Goal: Use online tool/utility: Utilize a website feature to perform a specific function

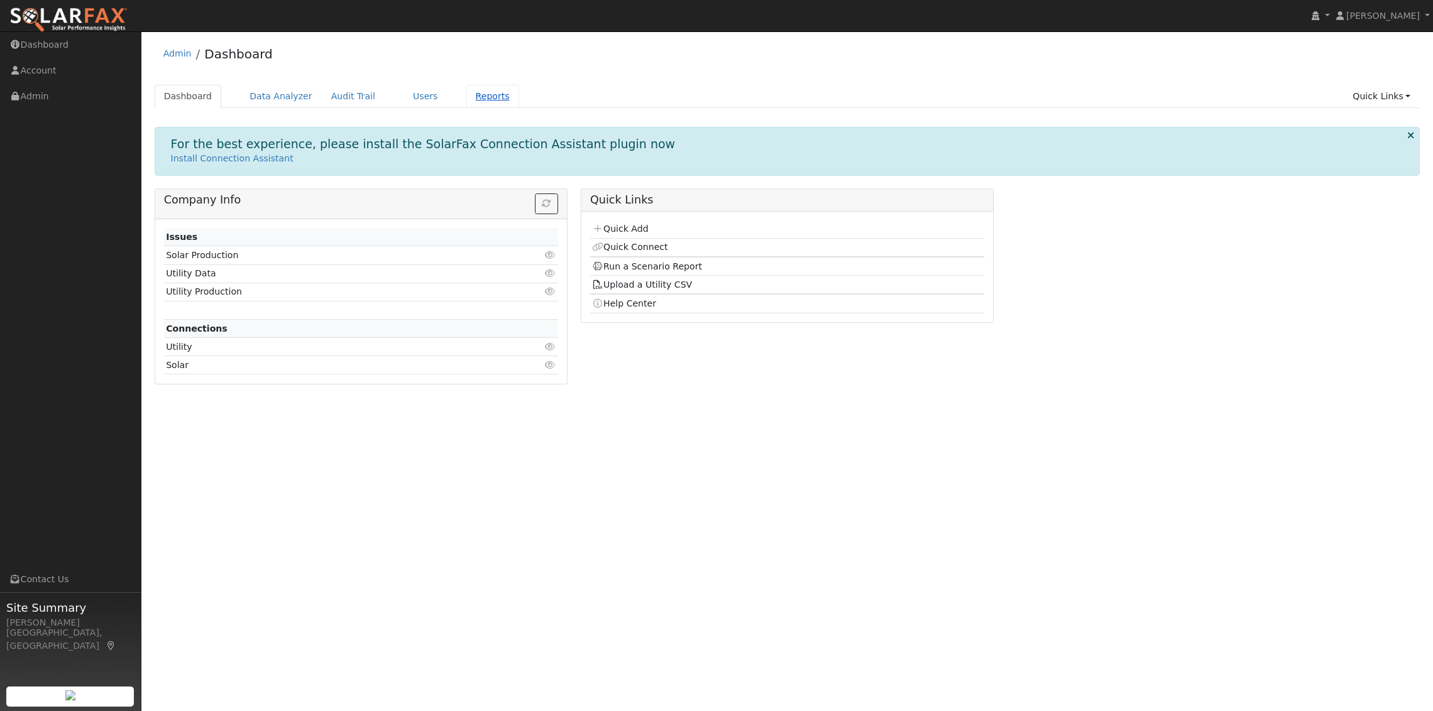
click at [466, 98] on link "Reports" at bounding box center [492, 96] width 53 height 23
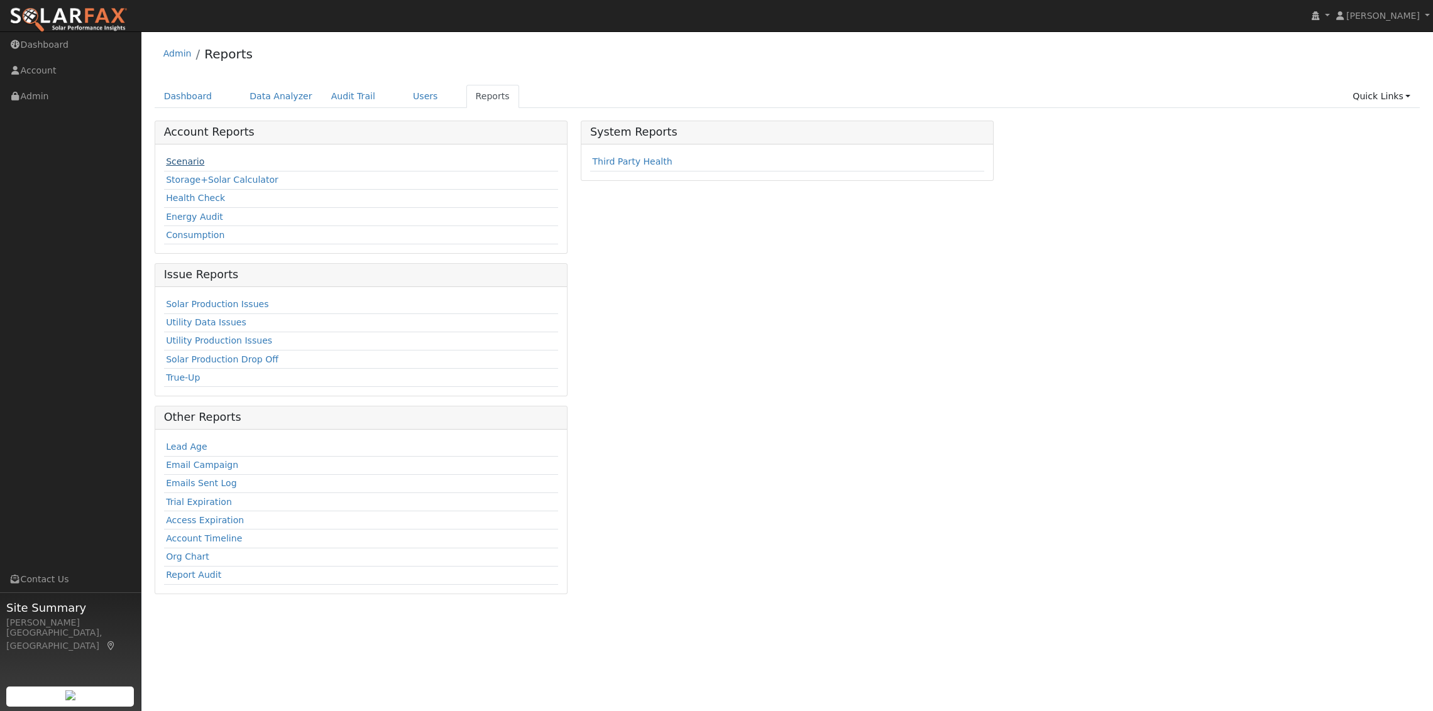
click at [197, 158] on link "Scenario" at bounding box center [185, 161] width 38 height 10
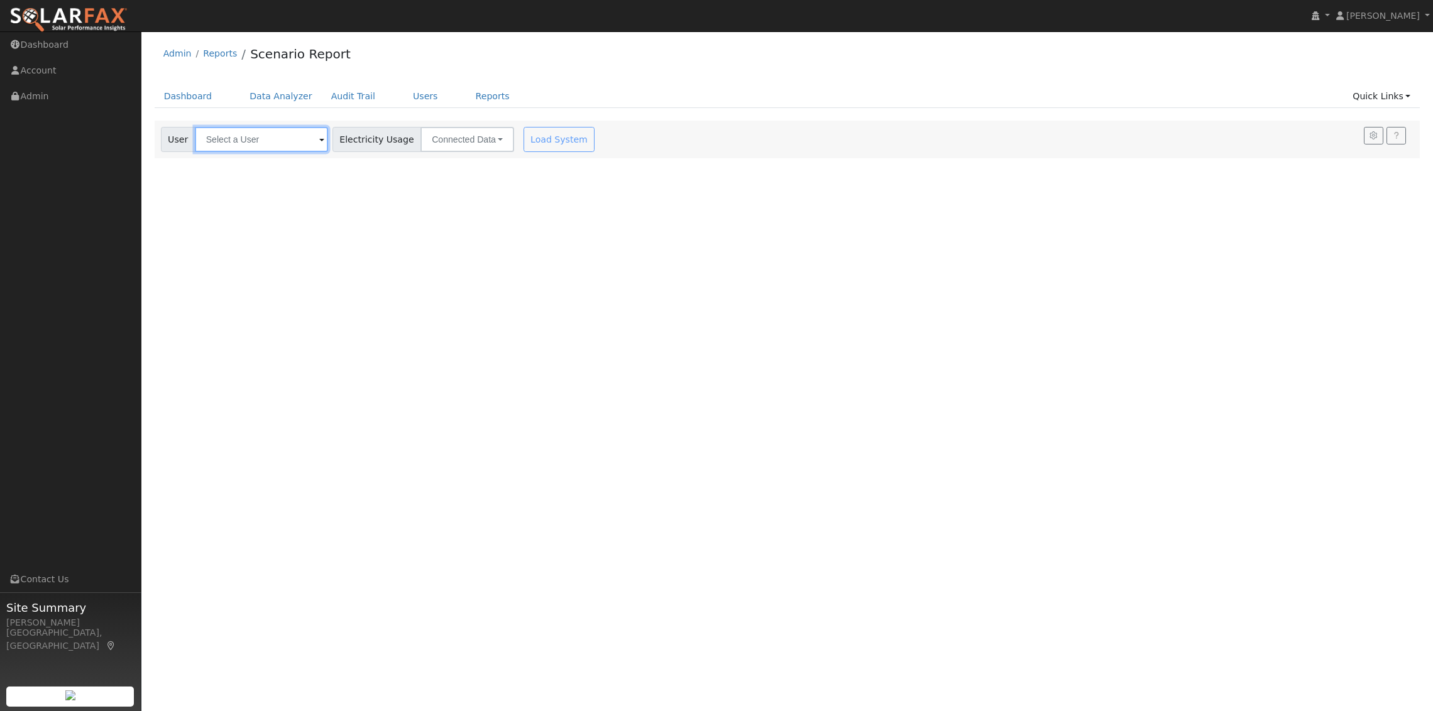
click at [241, 131] on input "text" at bounding box center [261, 139] width 133 height 25
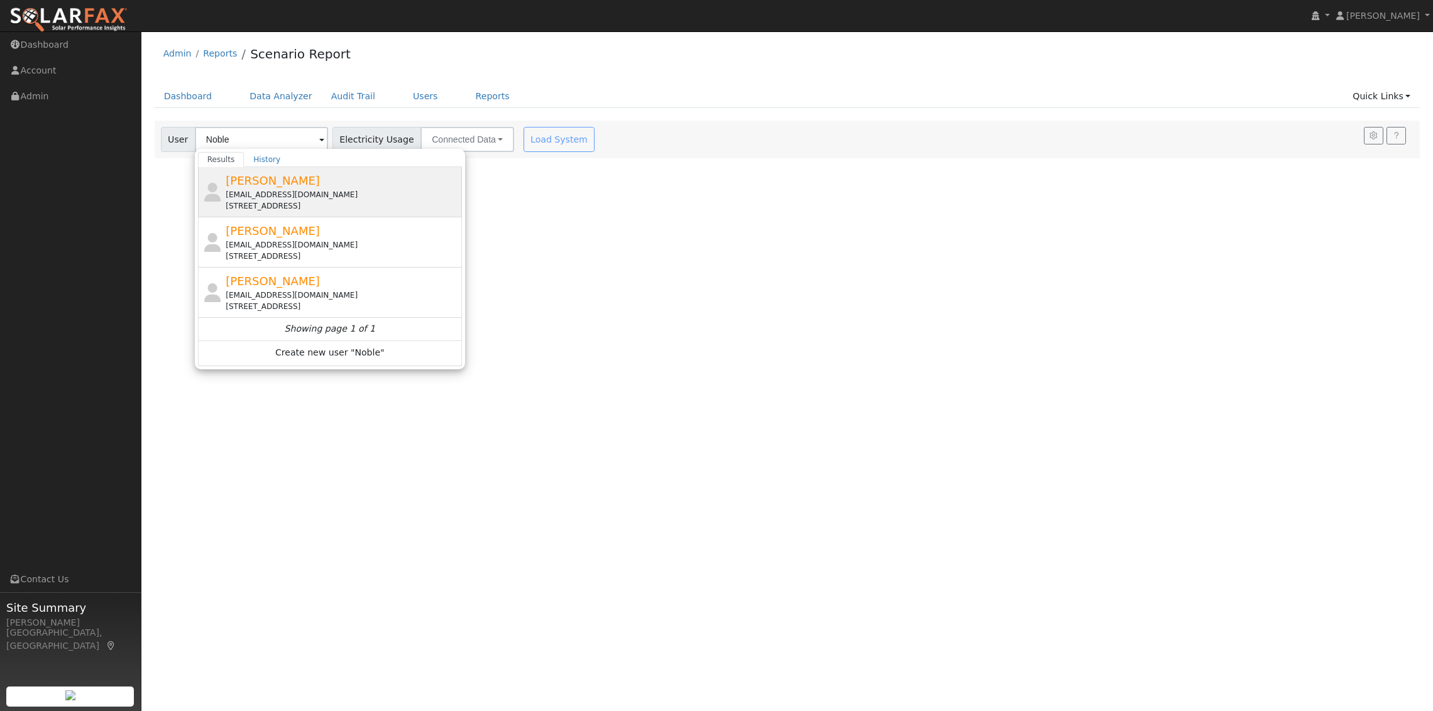
click at [293, 187] on span "[PERSON_NAME]" at bounding box center [273, 180] width 94 height 13
type input "[PERSON_NAME]"
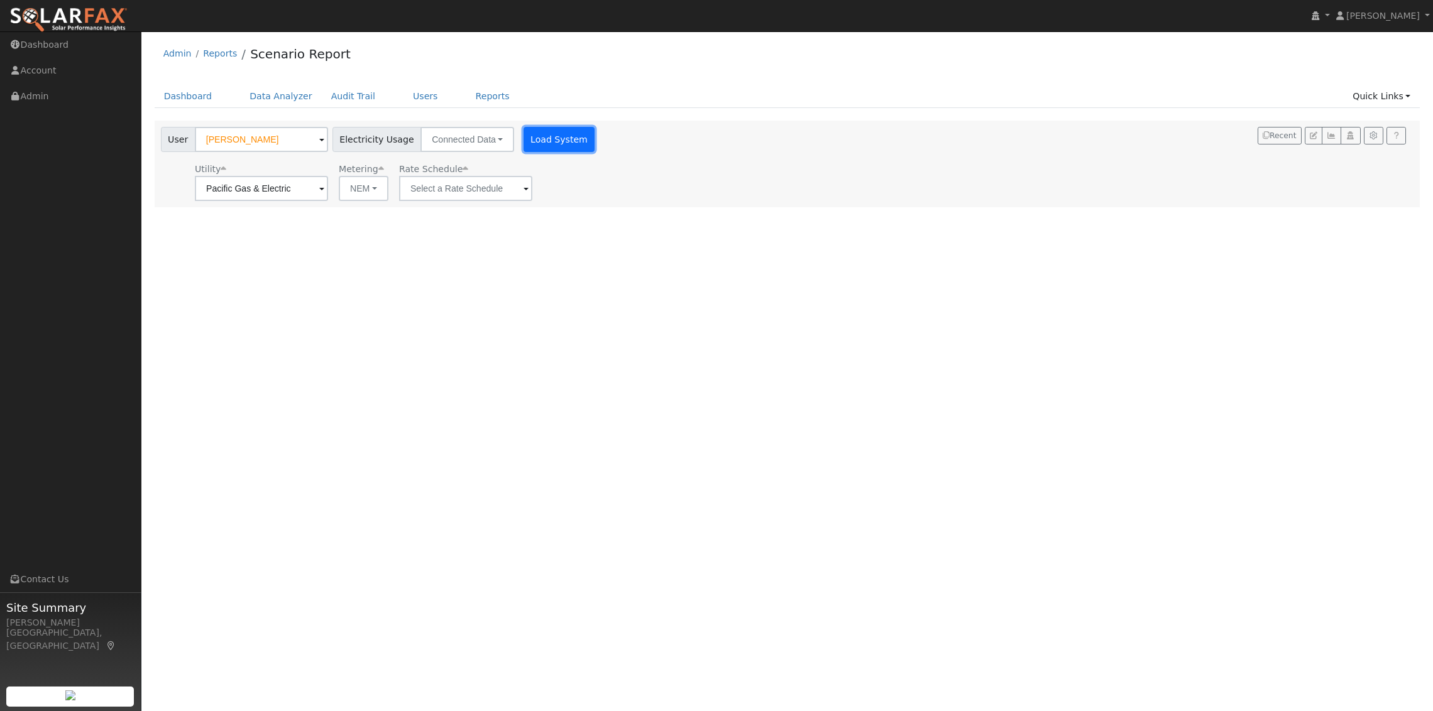
click at [542, 140] on button "Load System" at bounding box center [559, 139] width 72 height 25
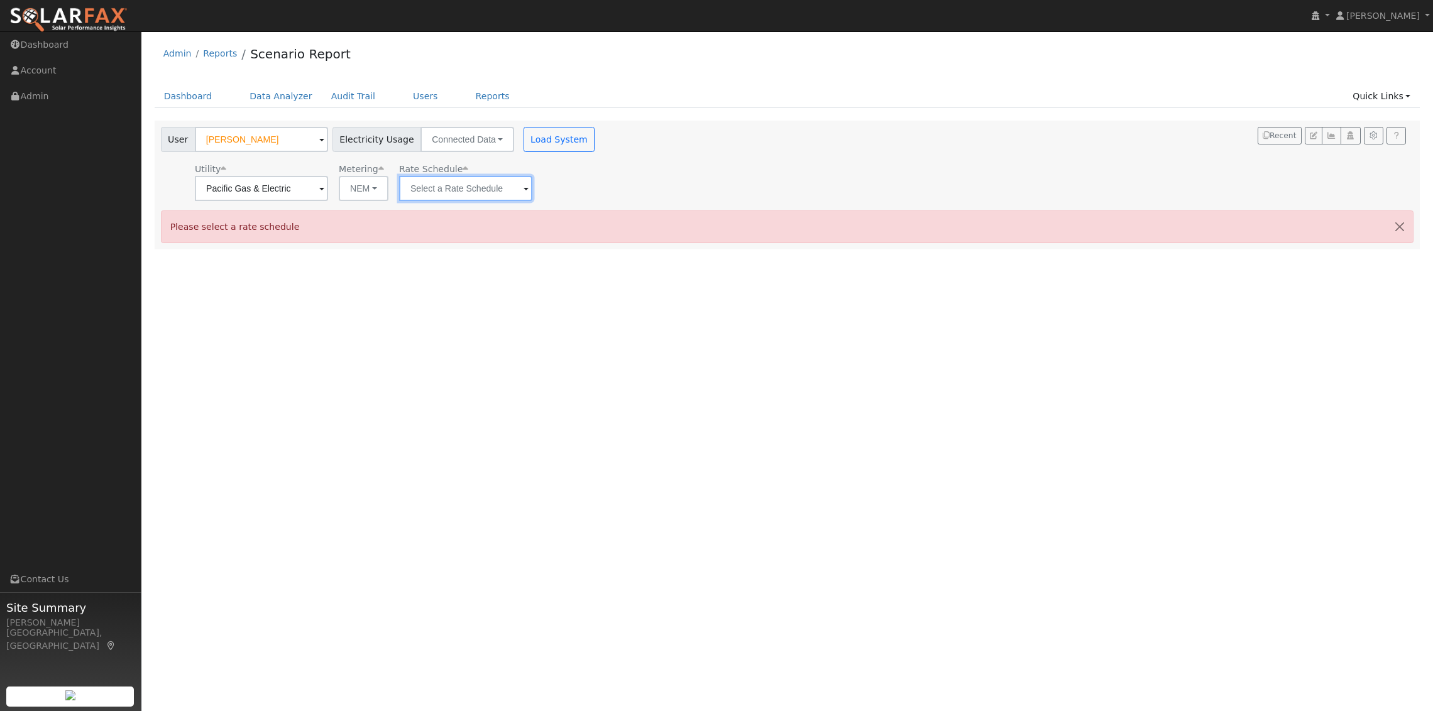
click at [506, 194] on input "text" at bounding box center [465, 188] width 133 height 25
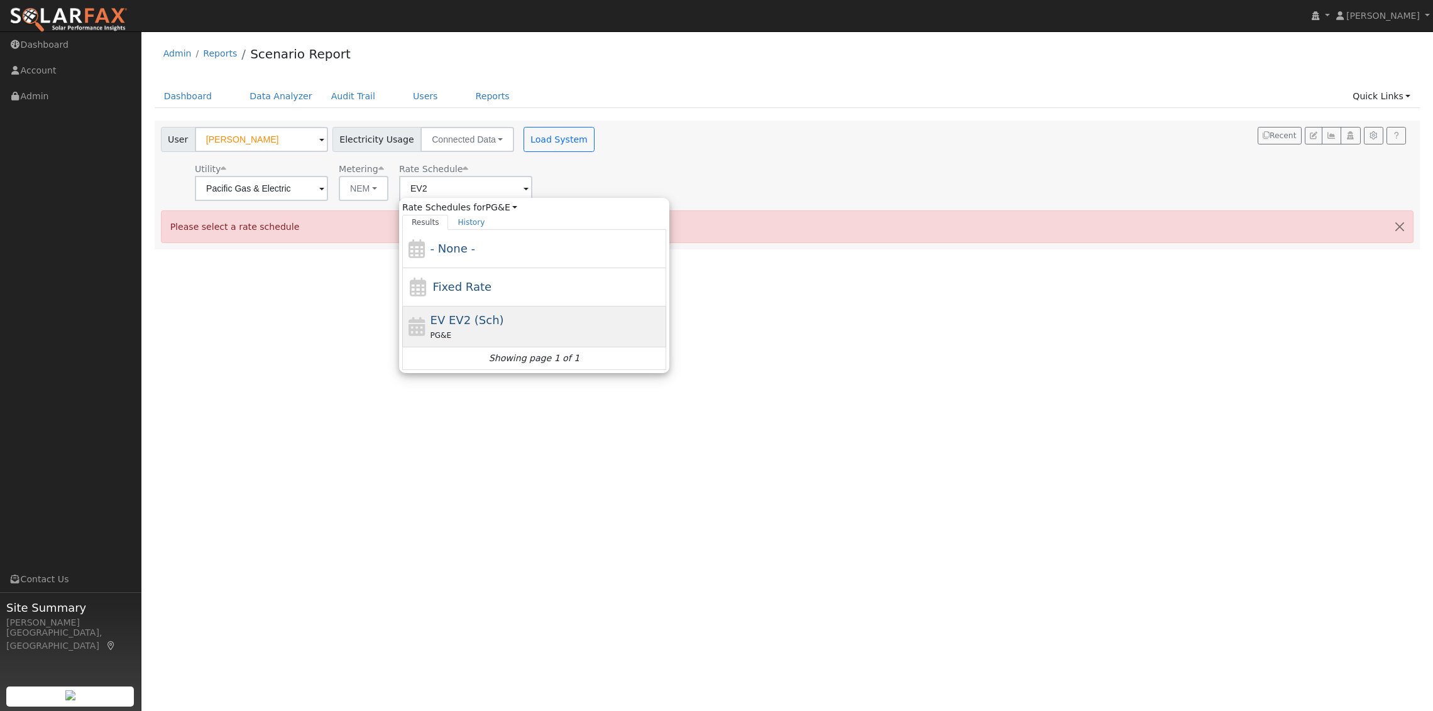
click at [476, 328] on div "EV EV2 (Sch) PG&E" at bounding box center [546, 327] width 233 height 30
type input "EV EV2 (Sch)"
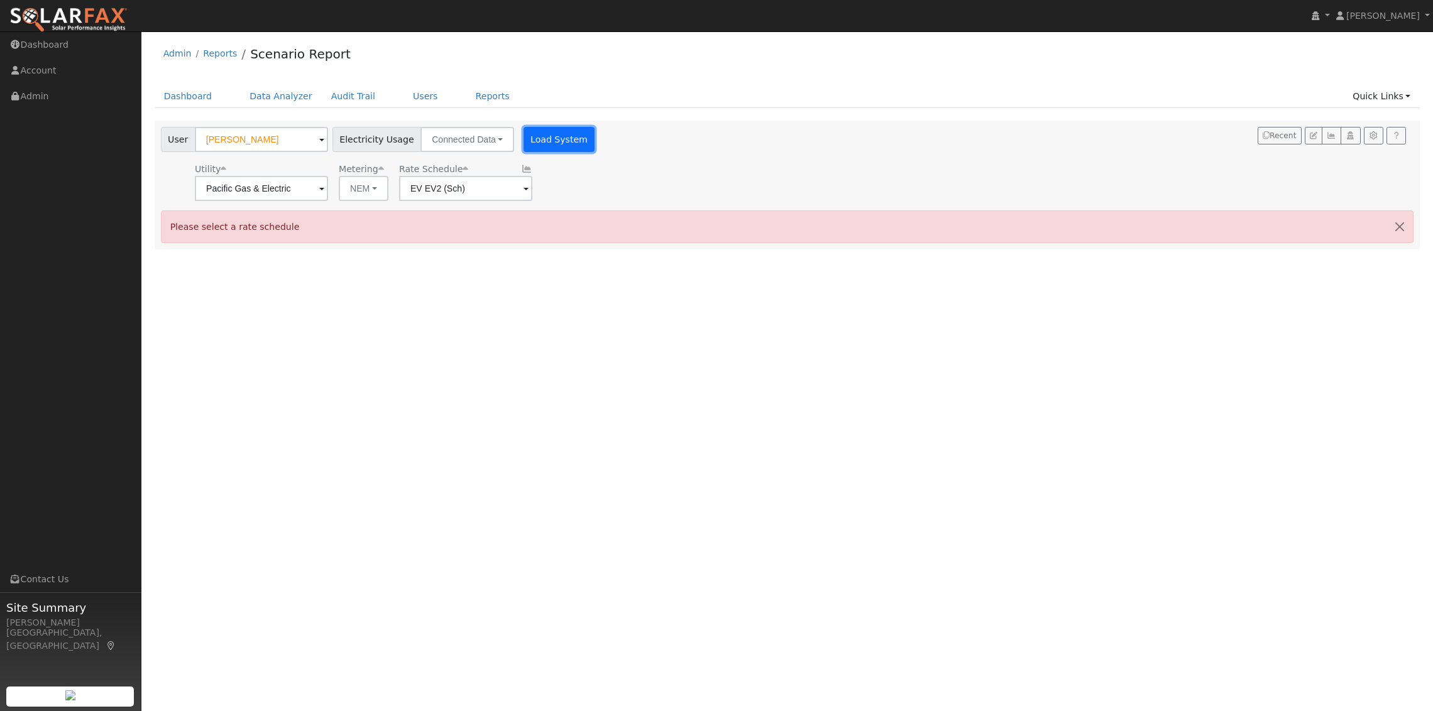
click at [534, 143] on button "Load System" at bounding box center [559, 139] width 72 height 25
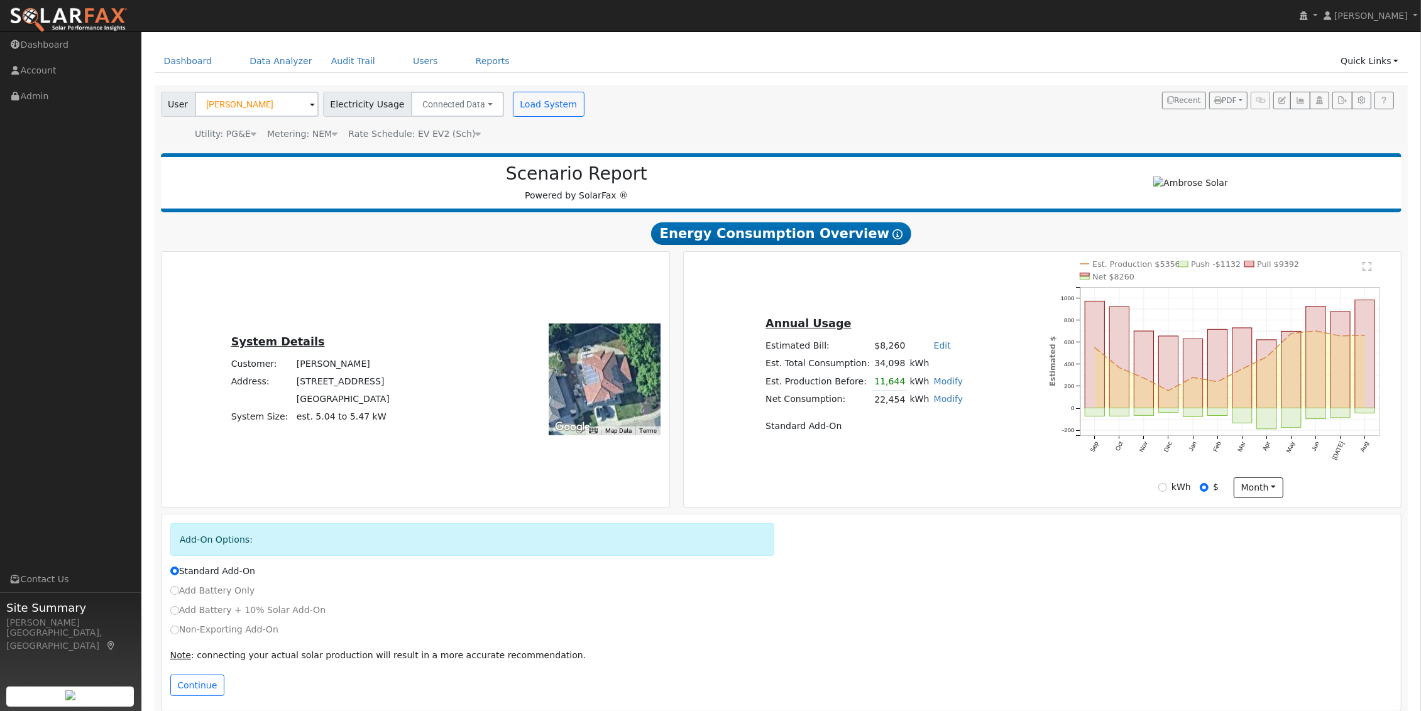
scroll to position [50, 0]
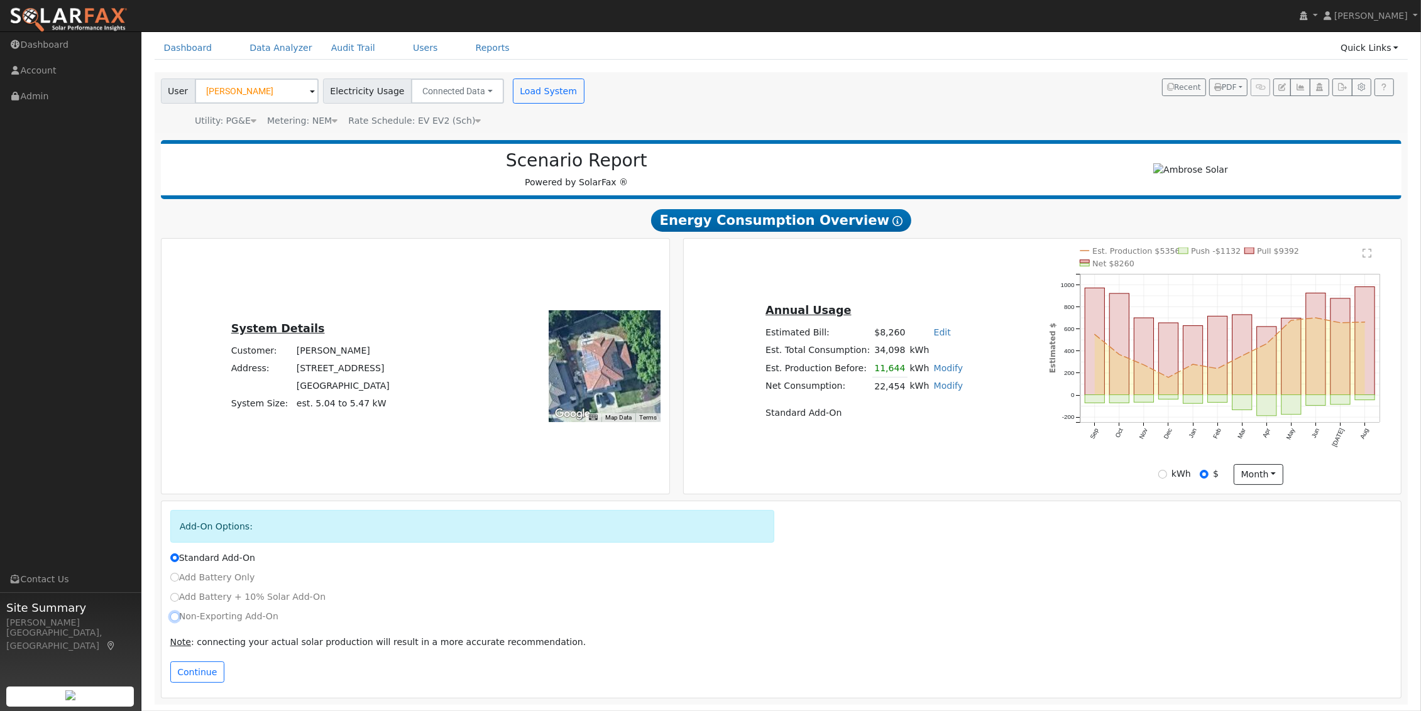
click at [177, 616] on input "Non-Exporting Add-On" at bounding box center [174, 617] width 9 height 9
radio input "true"
radio input "false"
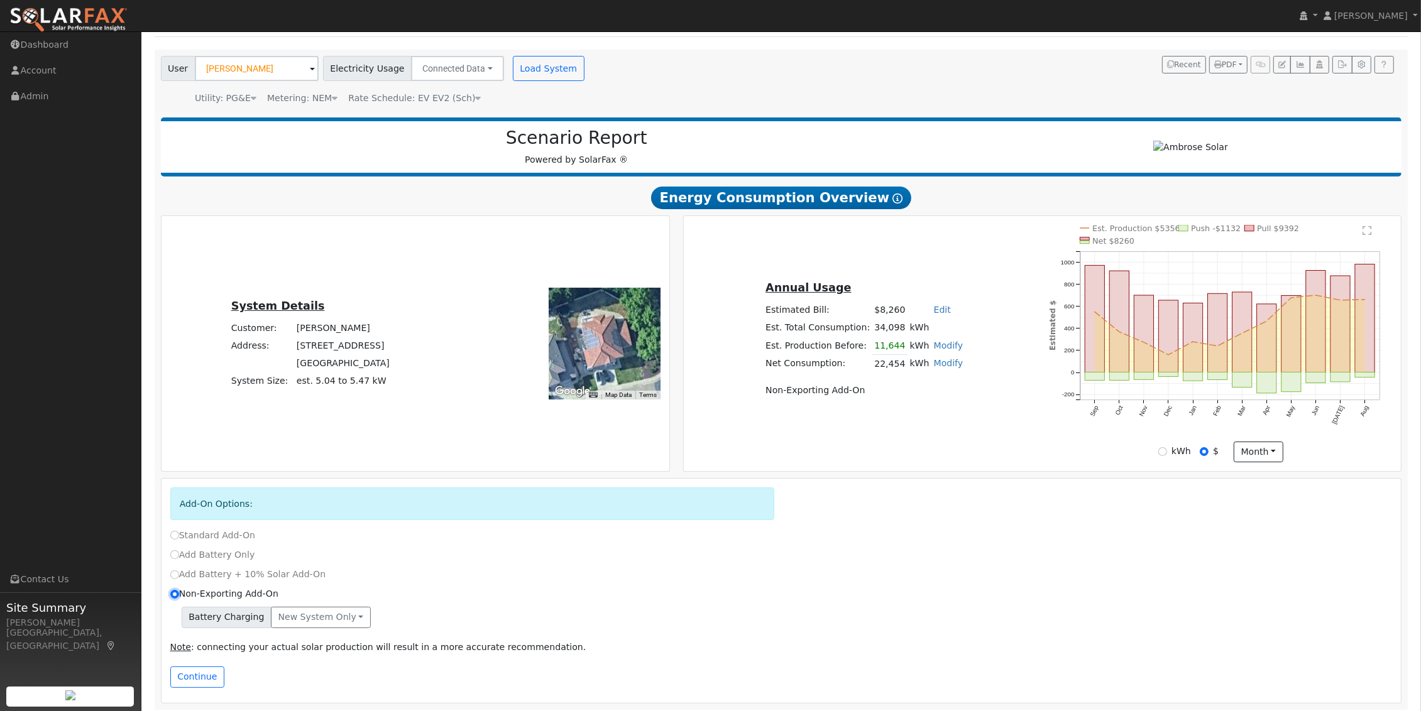
scroll to position [77, 0]
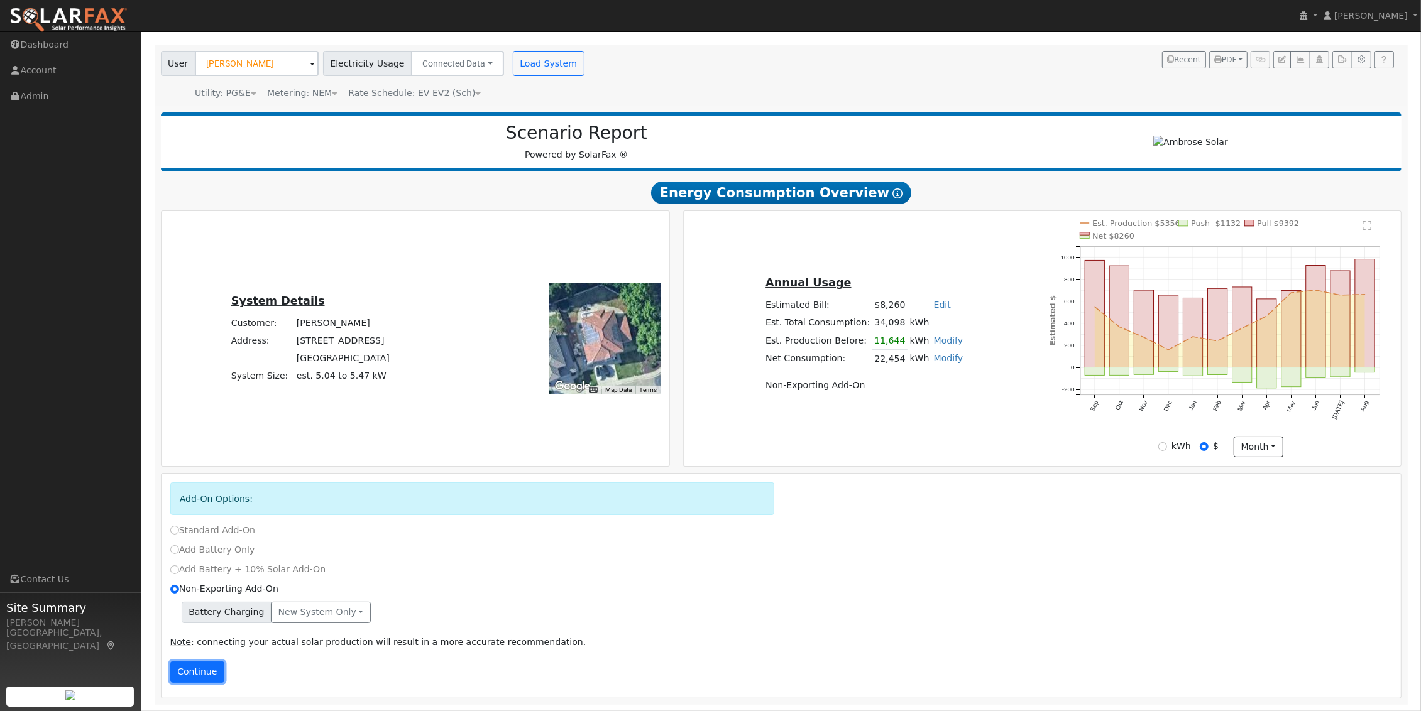
click at [196, 677] on button "Continue" at bounding box center [197, 672] width 54 height 21
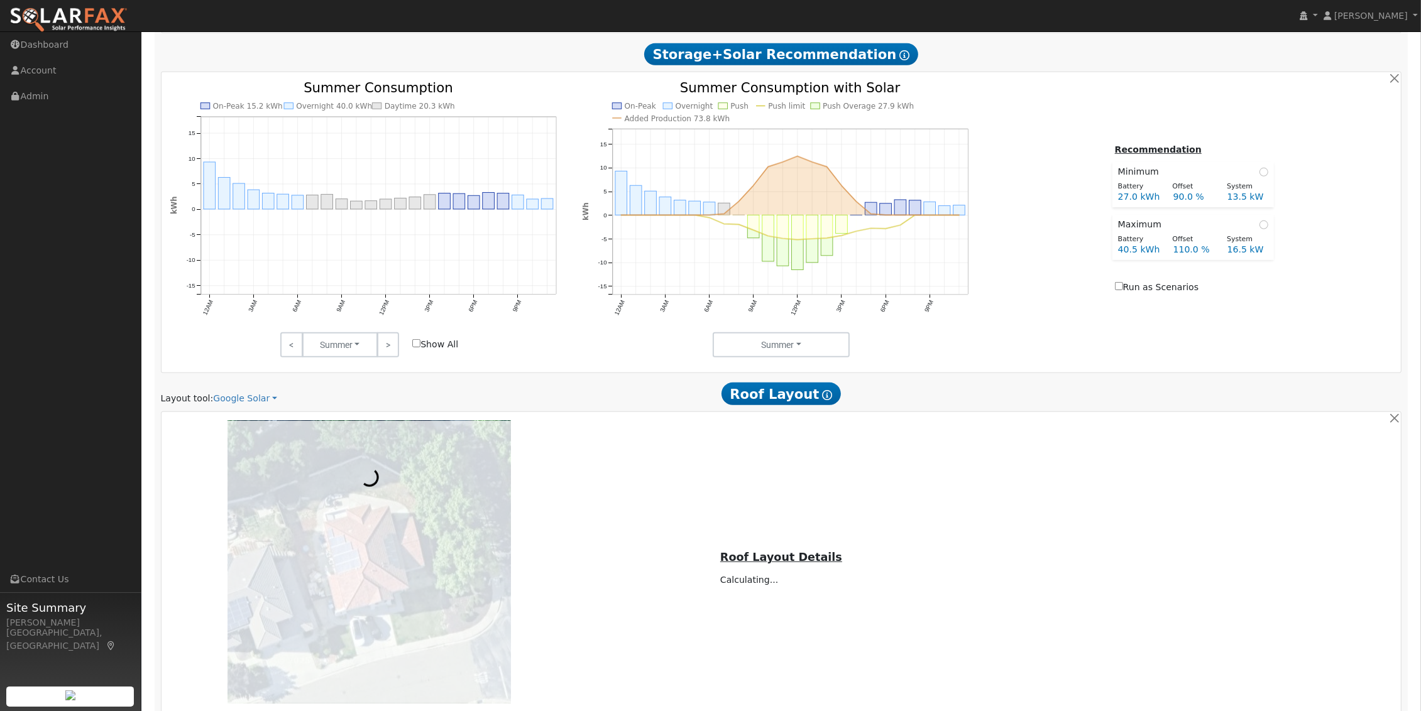
scroll to position [689, 0]
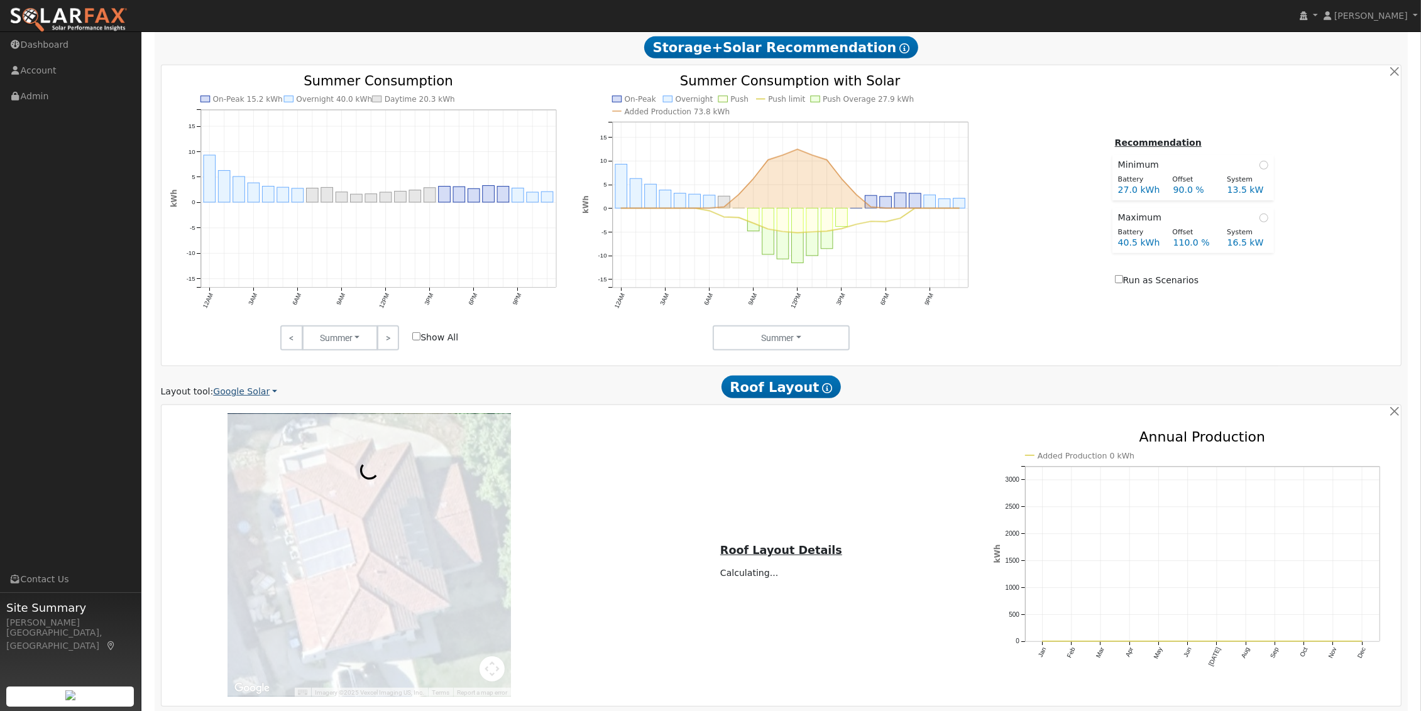
click at [258, 393] on link "Google Solar" at bounding box center [245, 391] width 64 height 13
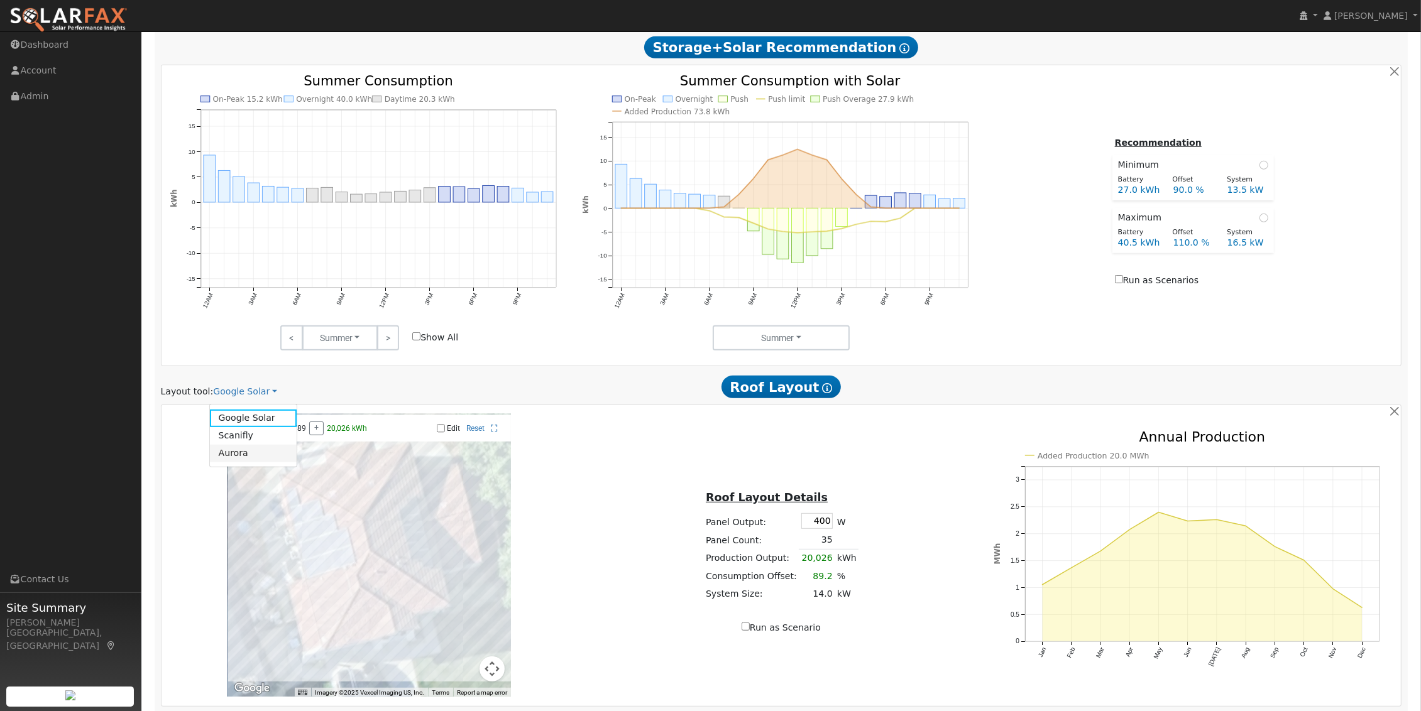
click at [239, 450] on link "Aurora" at bounding box center [253, 454] width 87 height 18
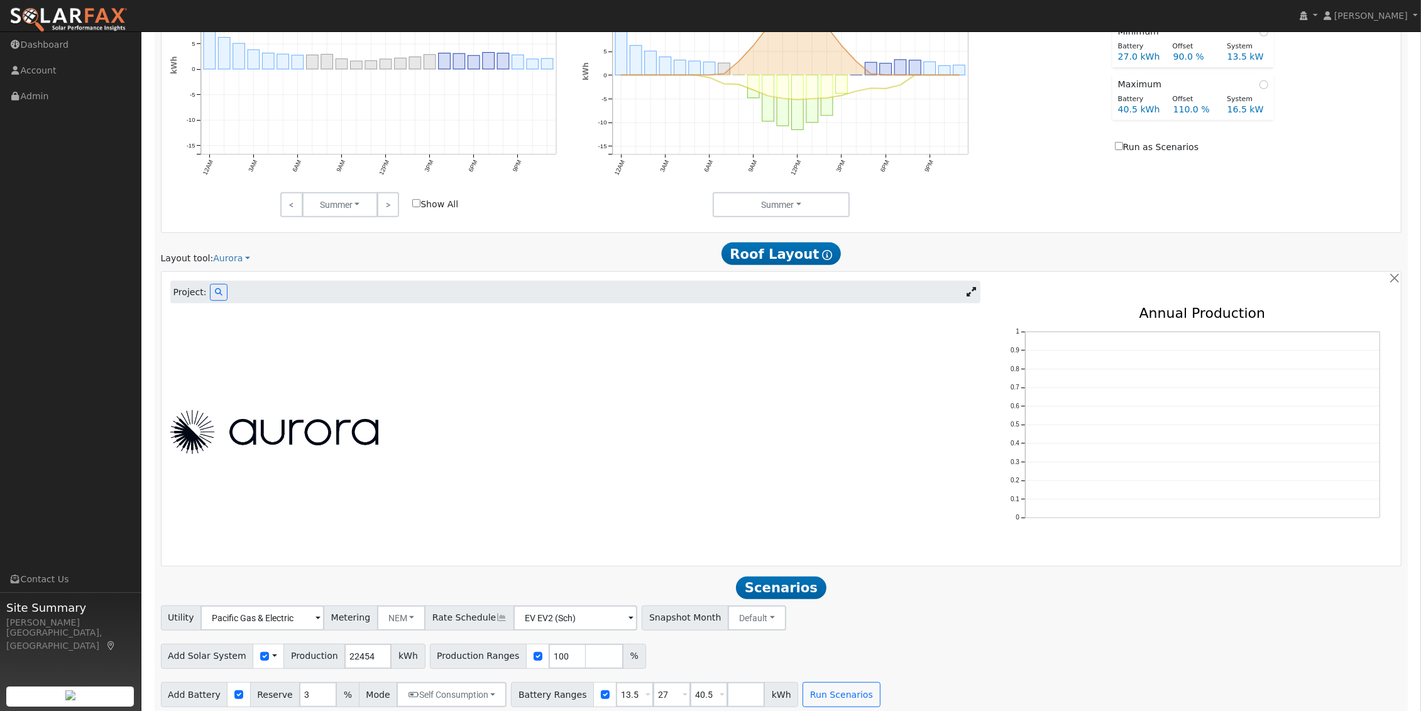
scroll to position [836, 0]
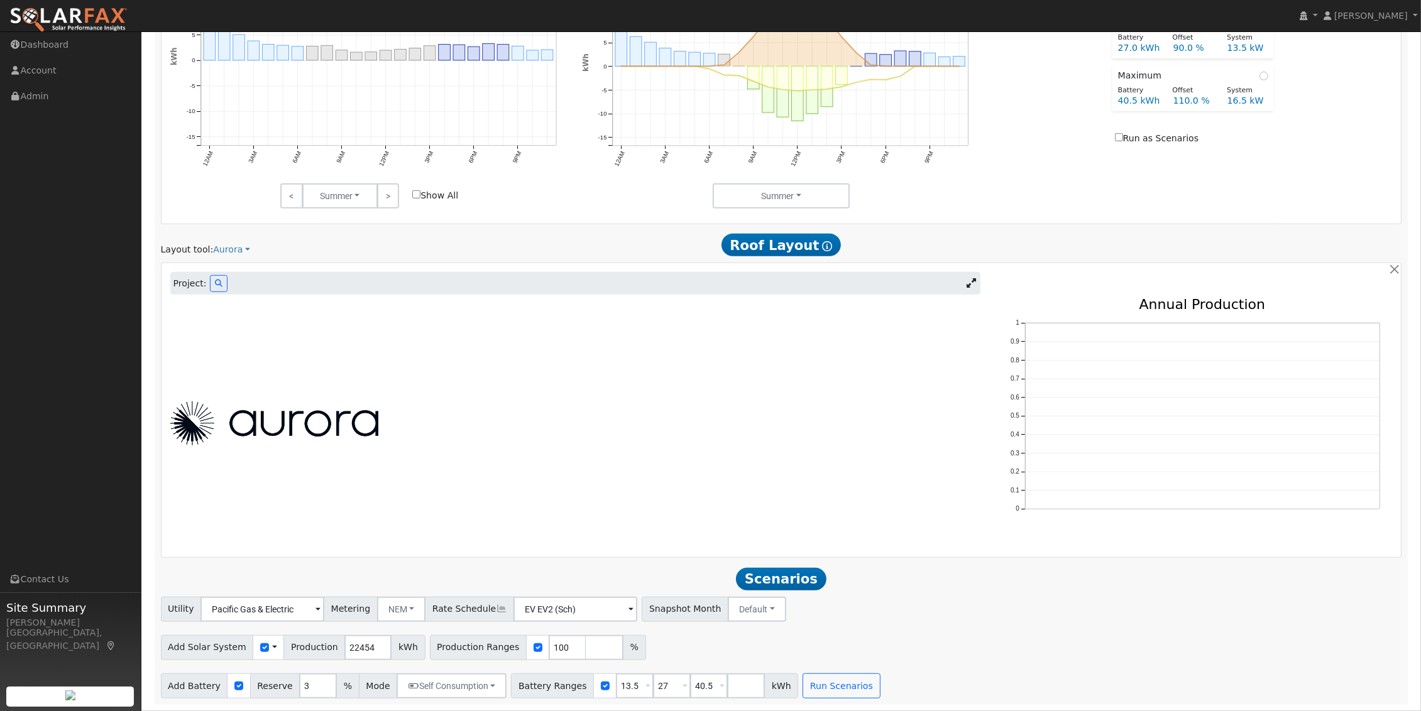
click at [442, 444] on div at bounding box center [575, 423] width 824 height 251
click at [637, 444] on div at bounding box center [575, 424] width 824 height 44
click at [215, 287] on icon at bounding box center [219, 284] width 8 height 8
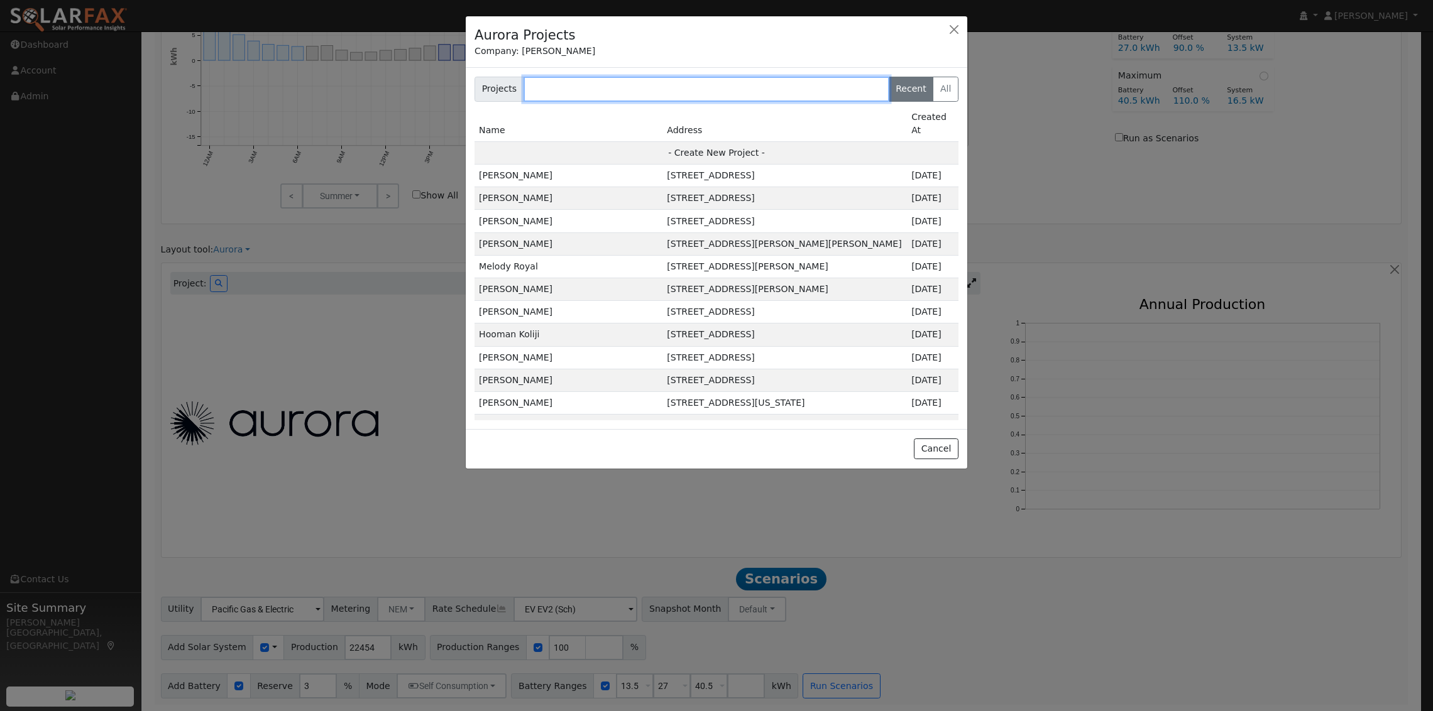
click at [557, 88] on input "text" at bounding box center [706, 89] width 366 height 25
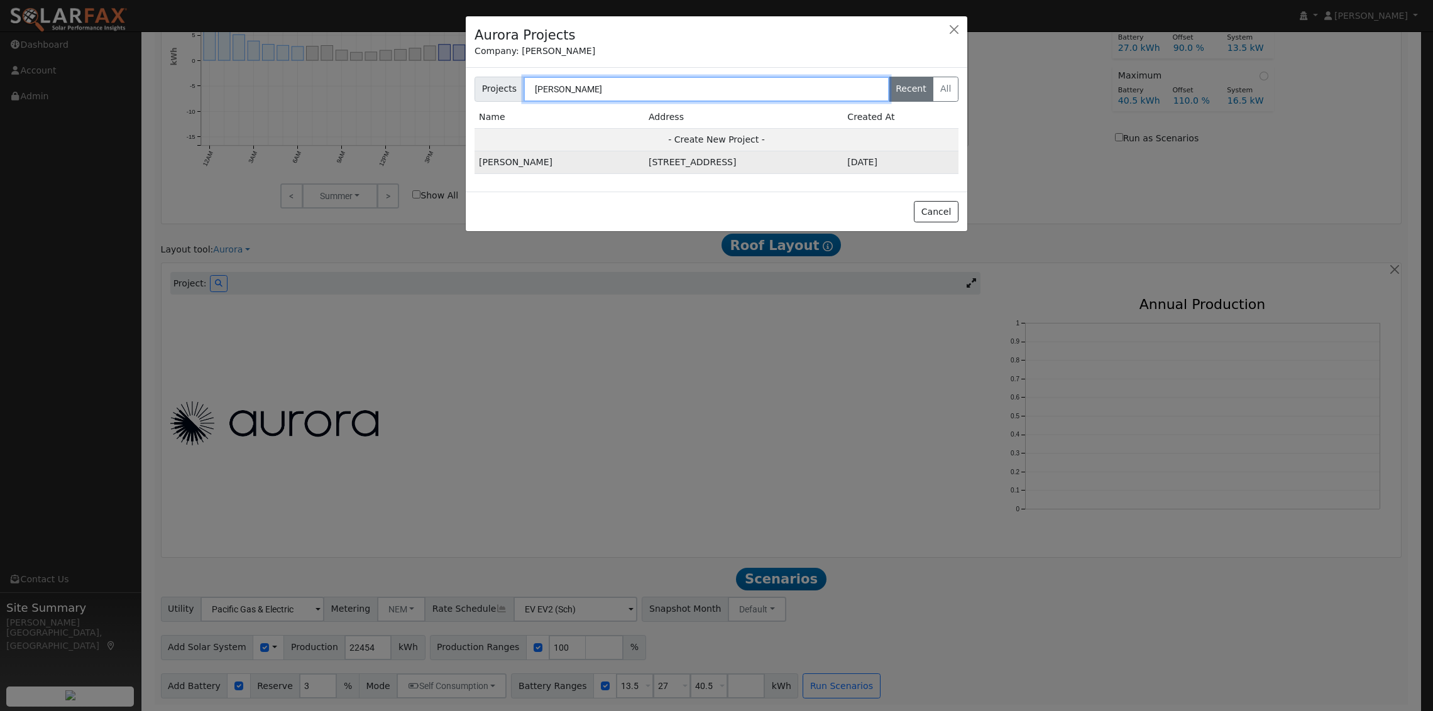
type input "[PERSON_NAME]"
click at [644, 163] on td "[STREET_ADDRESS]" at bounding box center [743, 162] width 199 height 23
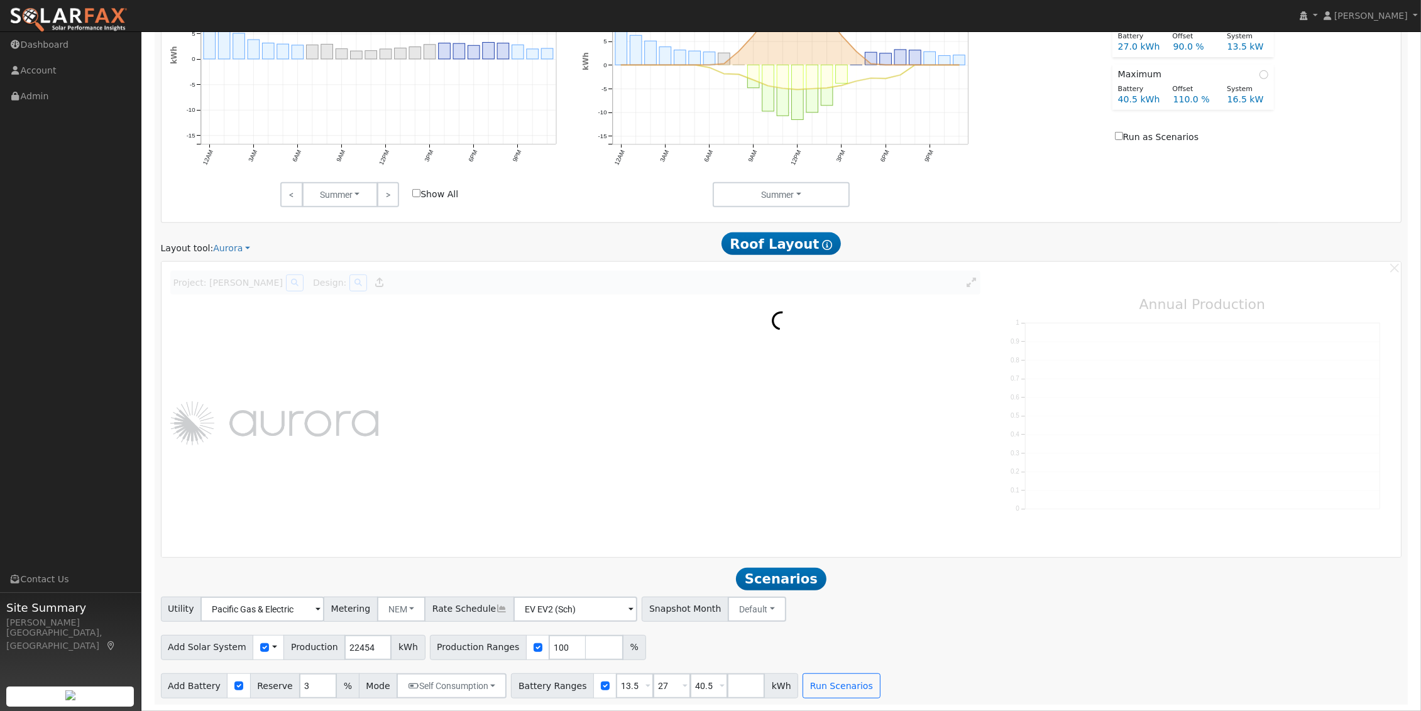
scroll to position [837, 0]
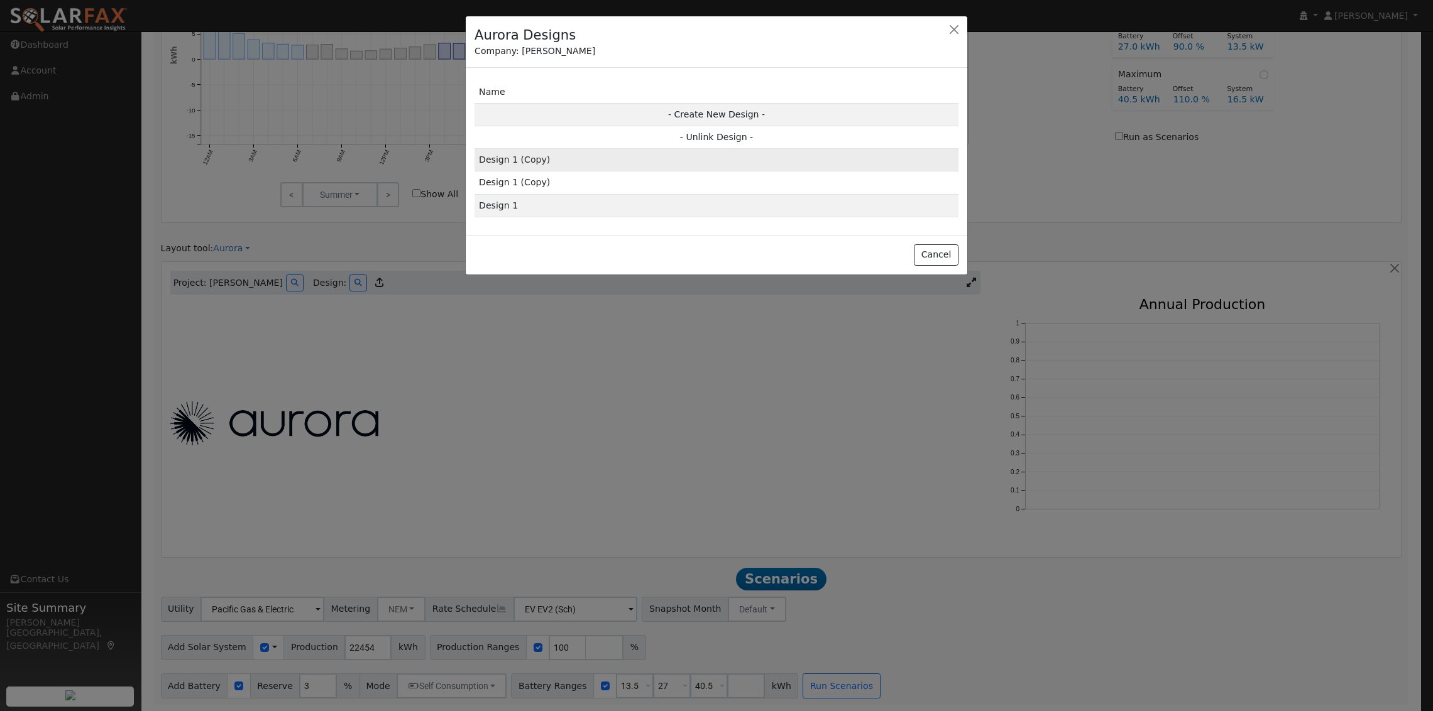
click at [551, 161] on td "Design 1 (Copy)" at bounding box center [716, 160] width 484 height 23
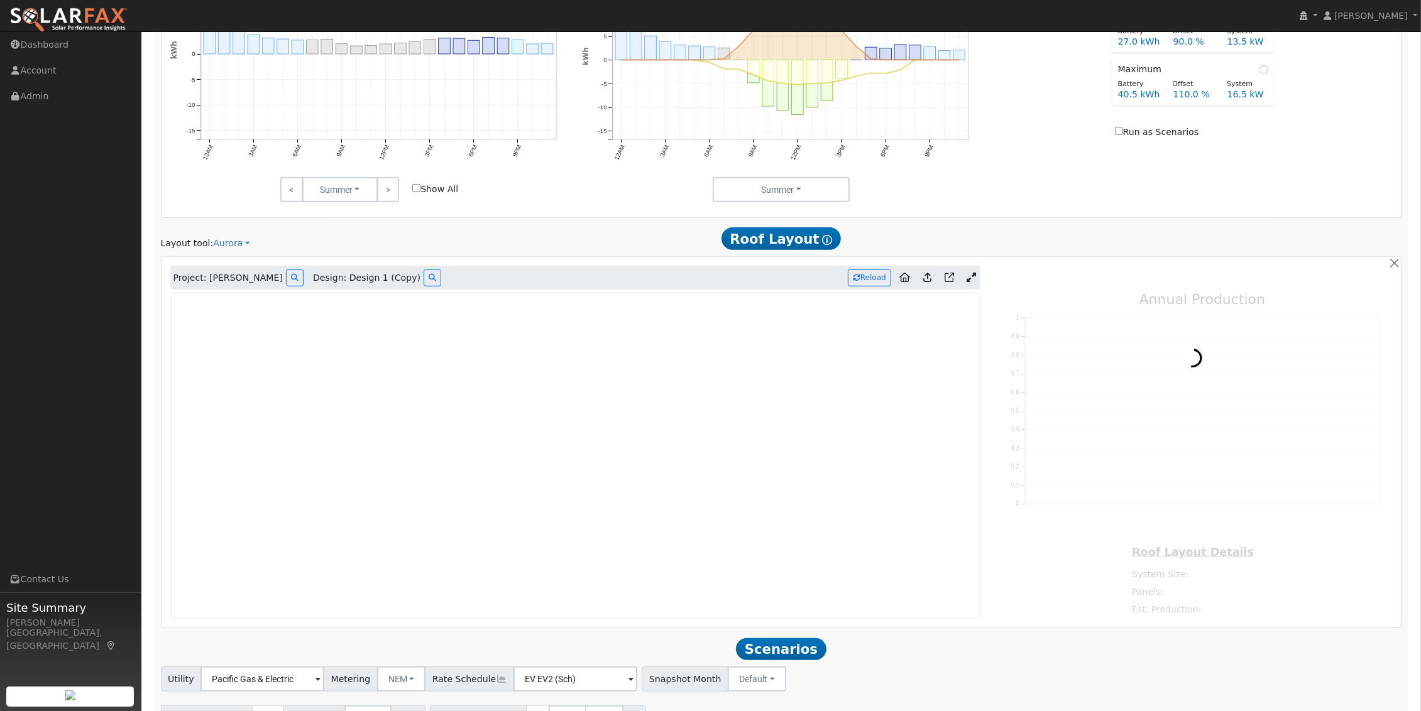
type input "20069"
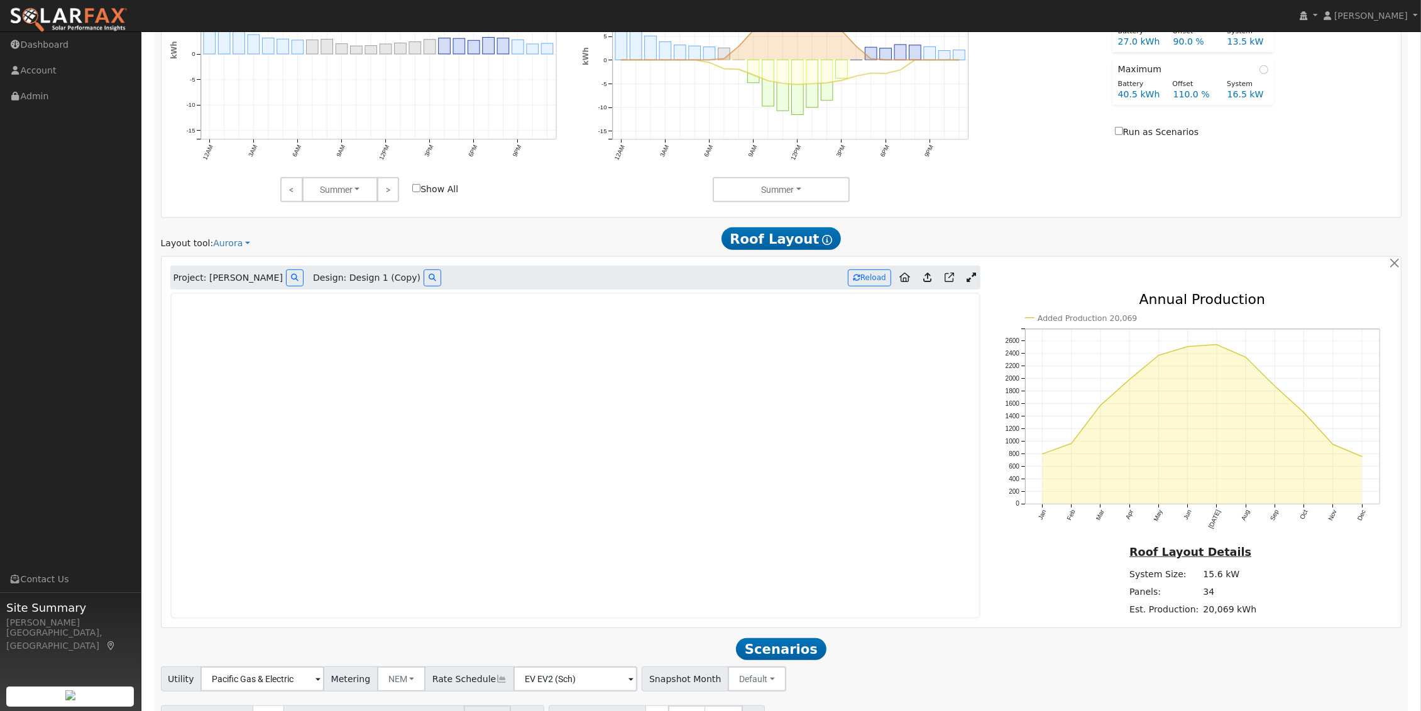
scroll to position [912, 0]
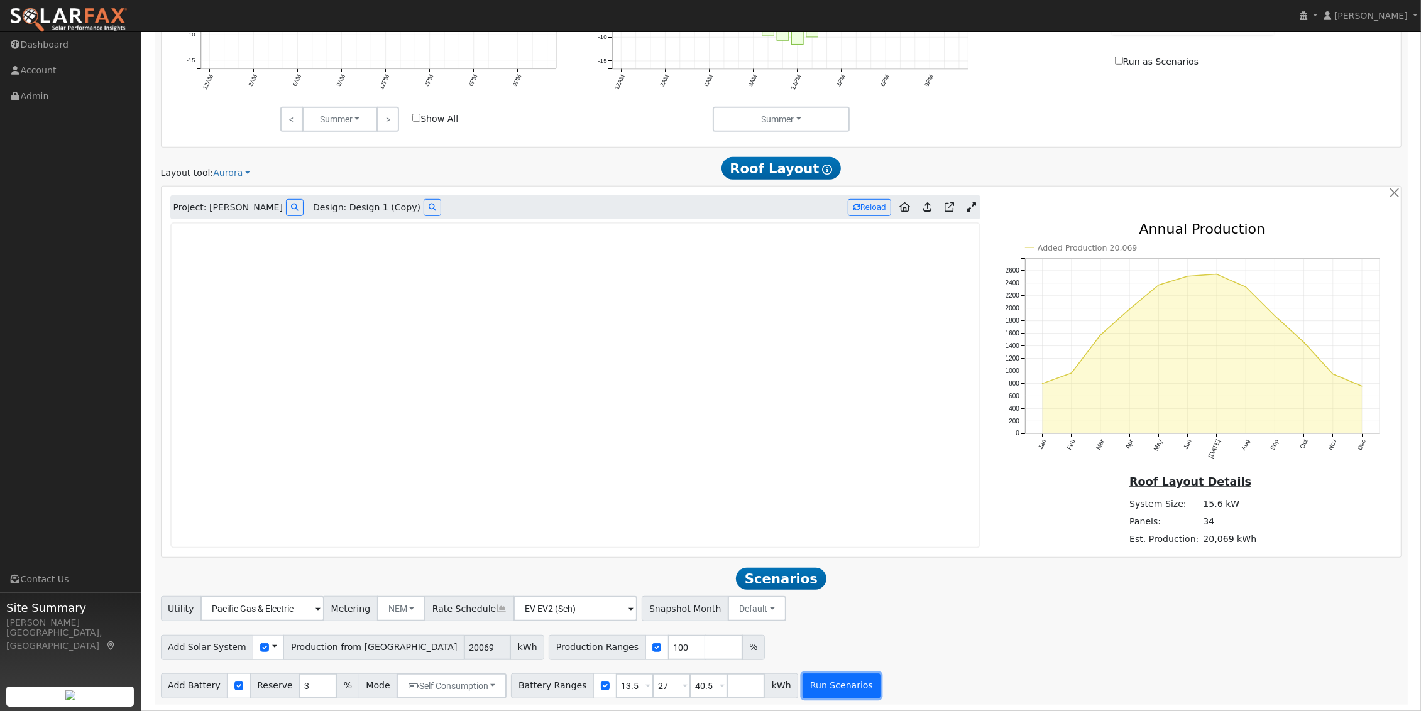
click at [802, 679] on button "Run Scenarios" at bounding box center [840, 686] width 77 height 25
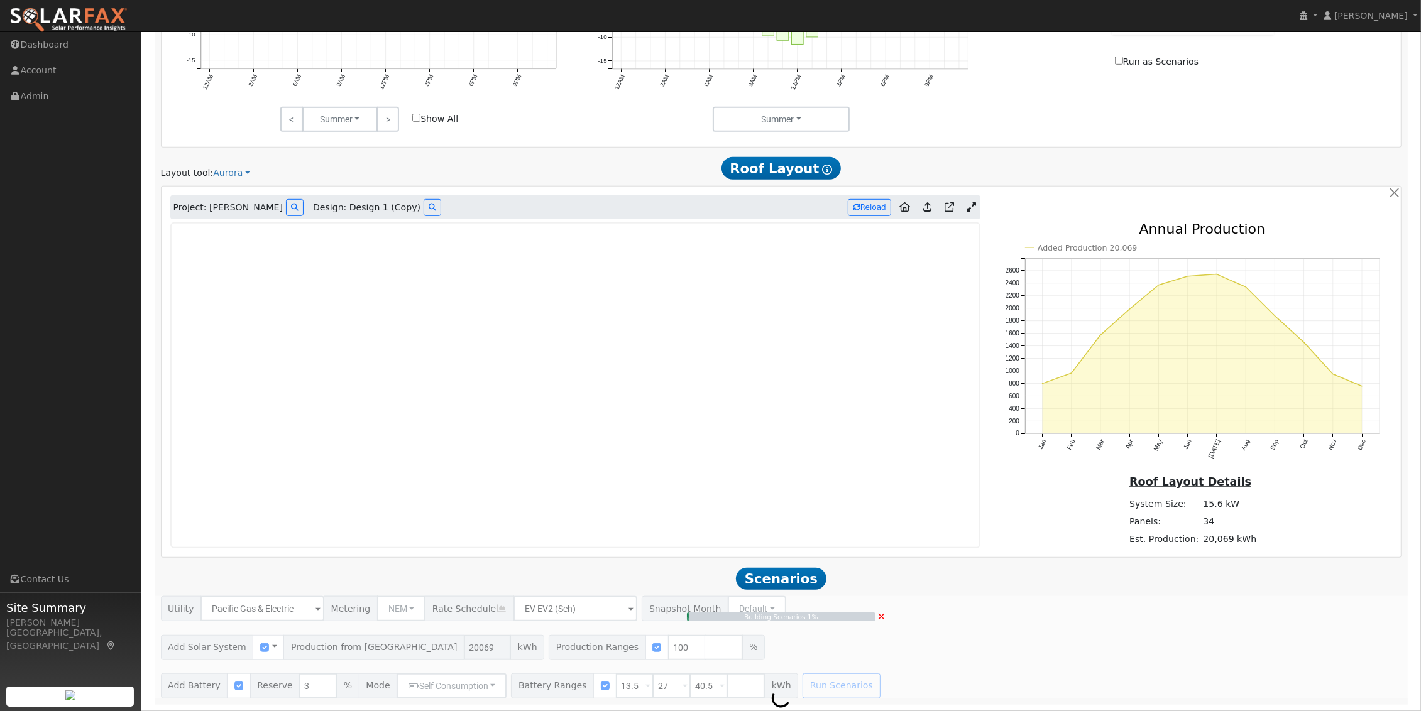
type input "13.4"
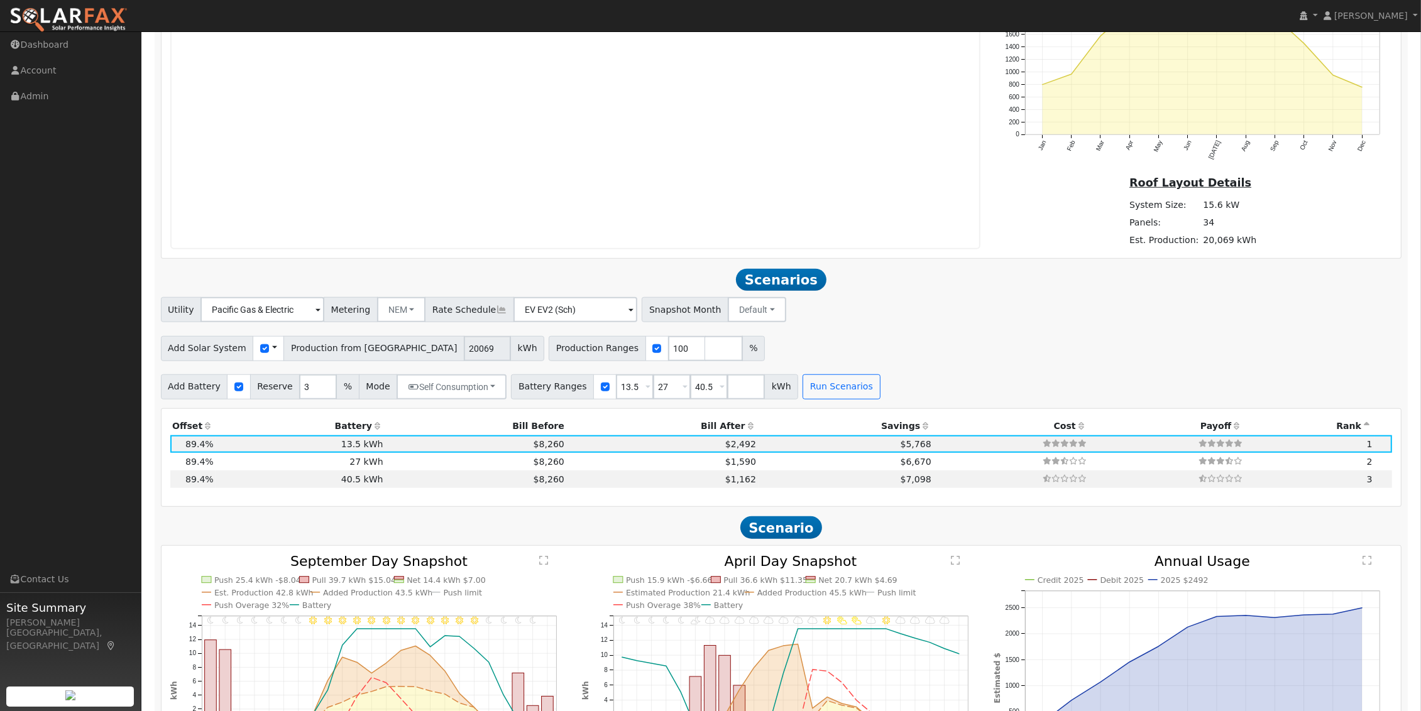
scroll to position [1128, 0]
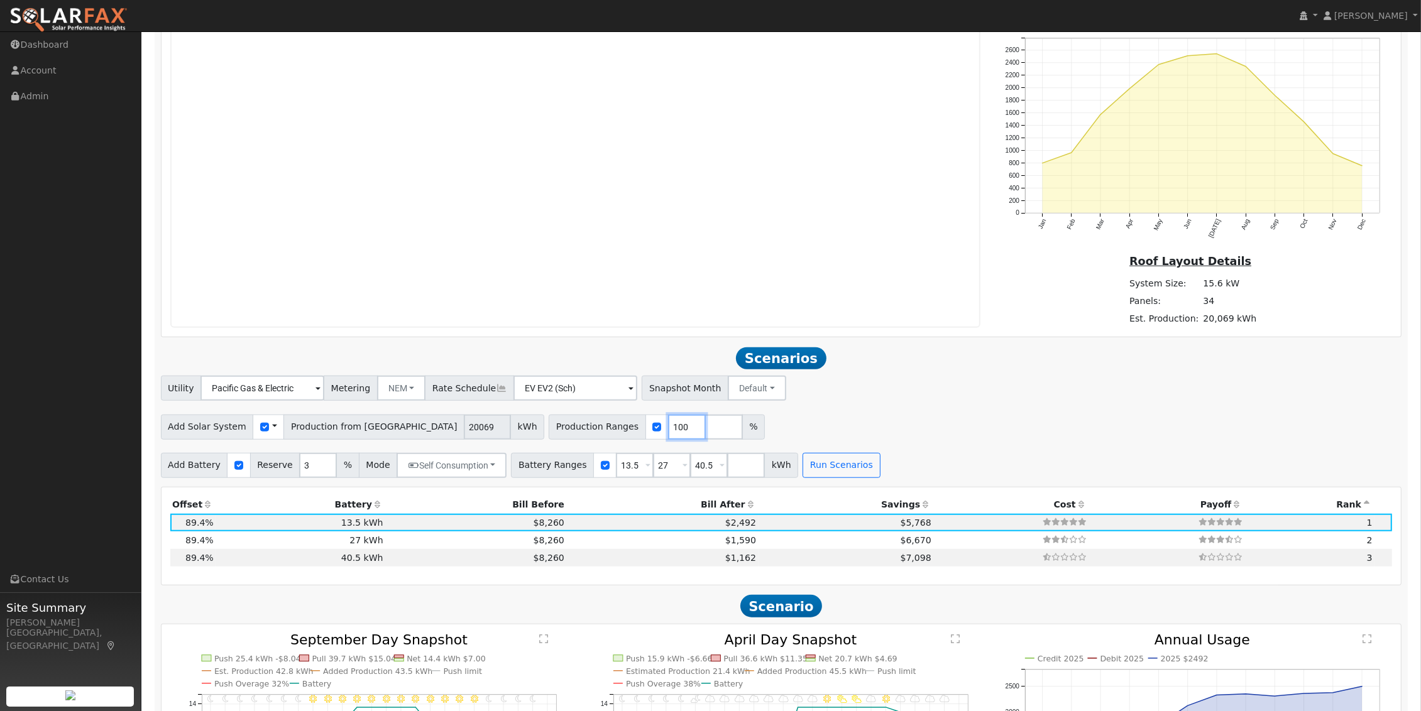
click at [668, 440] on input "100" at bounding box center [687, 427] width 38 height 25
click at [668, 437] on input "99" at bounding box center [687, 427] width 38 height 25
click at [668, 437] on input "98" at bounding box center [687, 427] width 38 height 25
click at [668, 437] on input "97" at bounding box center [687, 427] width 38 height 25
click at [668, 437] on input "96" at bounding box center [687, 427] width 38 height 25
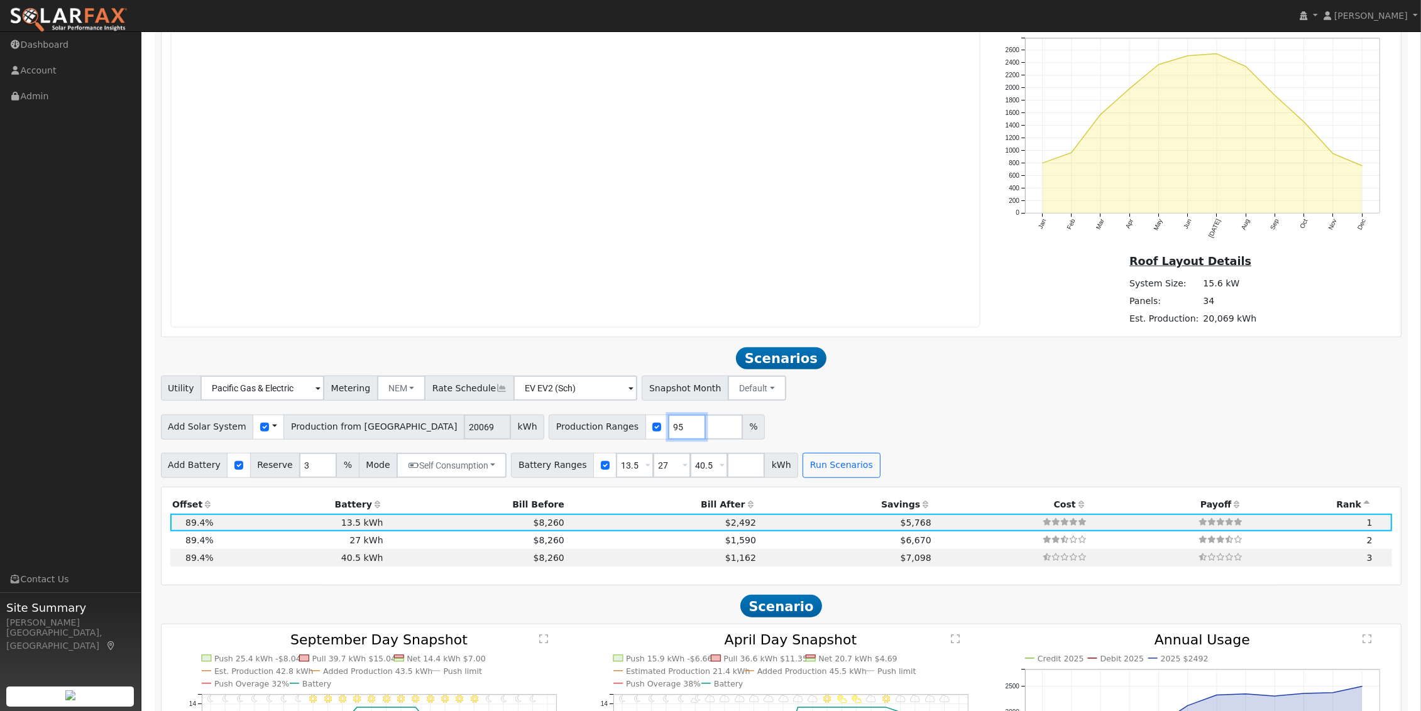
click at [668, 437] on input "95" at bounding box center [687, 427] width 38 height 25
click at [668, 437] on input "94" at bounding box center [687, 427] width 38 height 25
click at [668, 437] on input "93" at bounding box center [687, 427] width 38 height 25
click at [668, 437] on input "92" at bounding box center [687, 427] width 38 height 25
click at [668, 437] on input "91" at bounding box center [687, 427] width 38 height 25
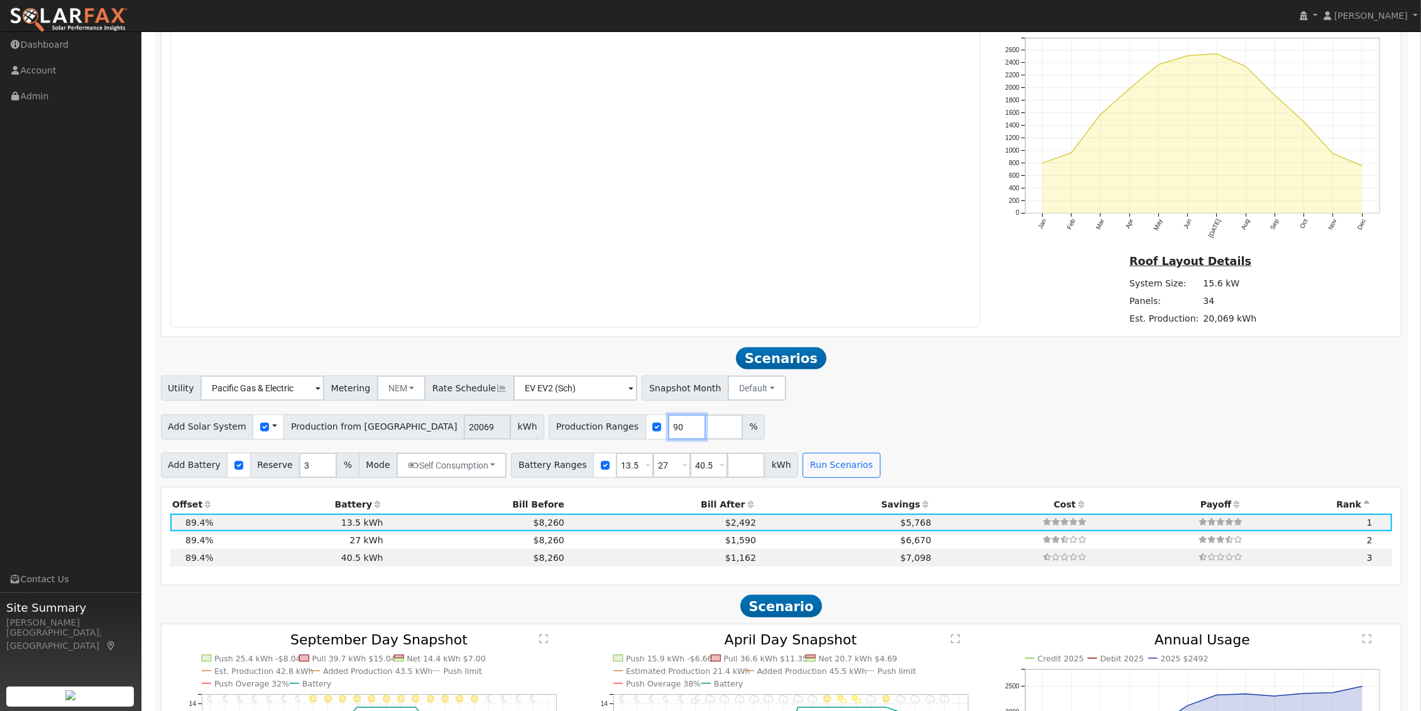
click at [668, 437] on input "90" at bounding box center [687, 427] width 38 height 25
click at [668, 437] on input "89" at bounding box center [687, 427] width 38 height 25
click at [668, 437] on input "88" at bounding box center [687, 427] width 38 height 25
click at [668, 437] on input "87" at bounding box center [687, 427] width 38 height 25
click at [668, 437] on input "86" at bounding box center [687, 427] width 38 height 25
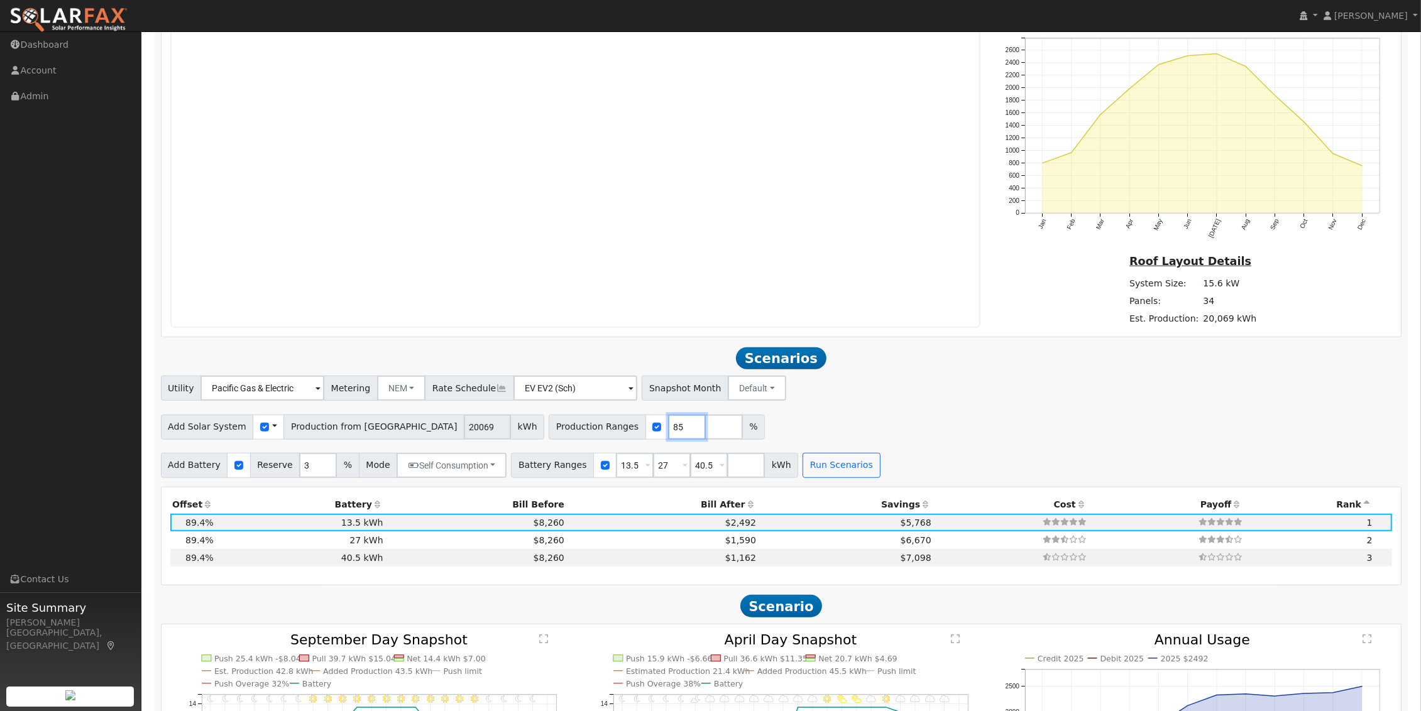
click at [668, 437] on input "85" at bounding box center [687, 427] width 38 height 25
click at [668, 437] on input "84" at bounding box center [687, 427] width 38 height 25
click at [668, 437] on input "83" at bounding box center [687, 427] width 38 height 25
click at [668, 437] on input "82" at bounding box center [687, 427] width 38 height 25
click at [668, 437] on input "81" at bounding box center [687, 427] width 38 height 25
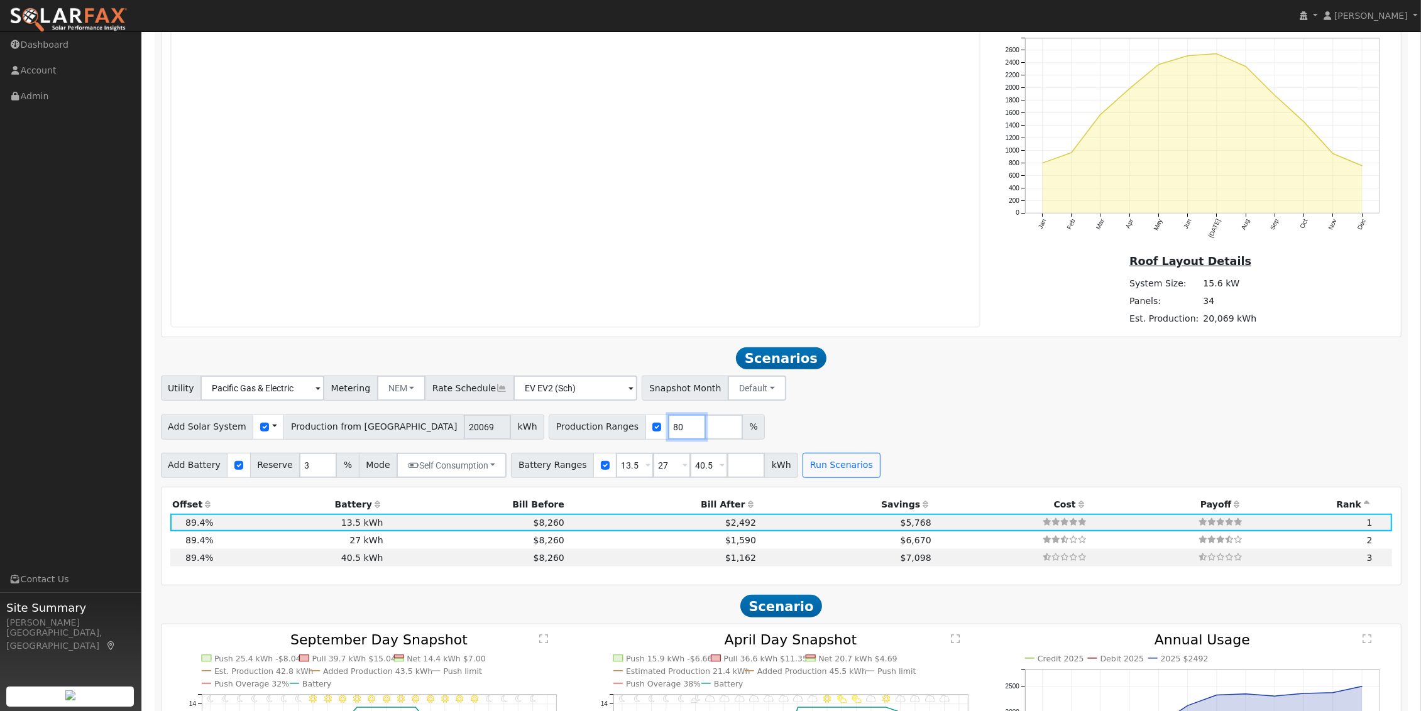
click at [668, 437] on input "80" at bounding box center [687, 427] width 38 height 25
click at [668, 437] on input "79" at bounding box center [687, 427] width 38 height 25
click at [668, 437] on input "78" at bounding box center [687, 427] width 38 height 25
click at [668, 437] on input "77" at bounding box center [687, 427] width 38 height 25
click at [668, 437] on input "76" at bounding box center [687, 427] width 38 height 25
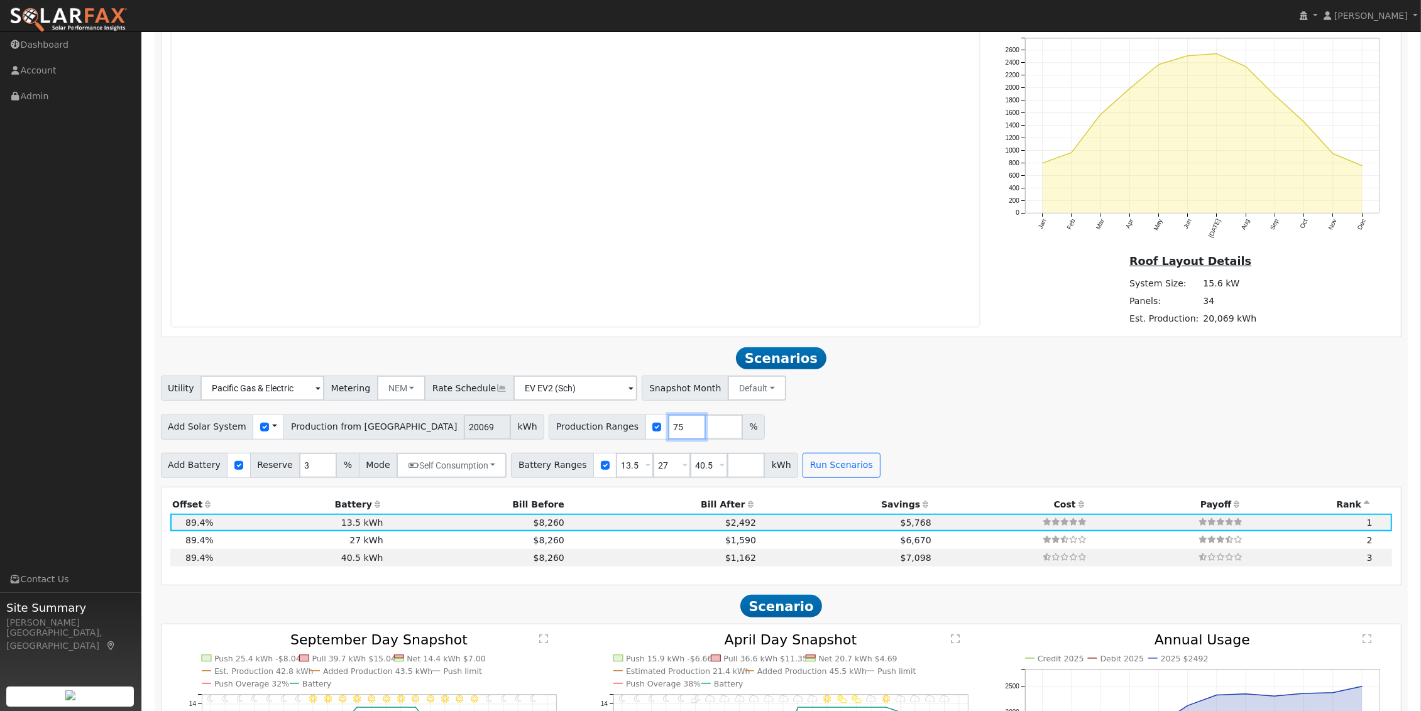
click at [668, 437] on input "75" at bounding box center [687, 427] width 38 height 25
click at [668, 437] on input "74" at bounding box center [687, 427] width 38 height 25
click at [668, 437] on input "73" at bounding box center [687, 427] width 38 height 25
type input "72"
click at [668, 437] on input "72" at bounding box center [687, 427] width 38 height 25
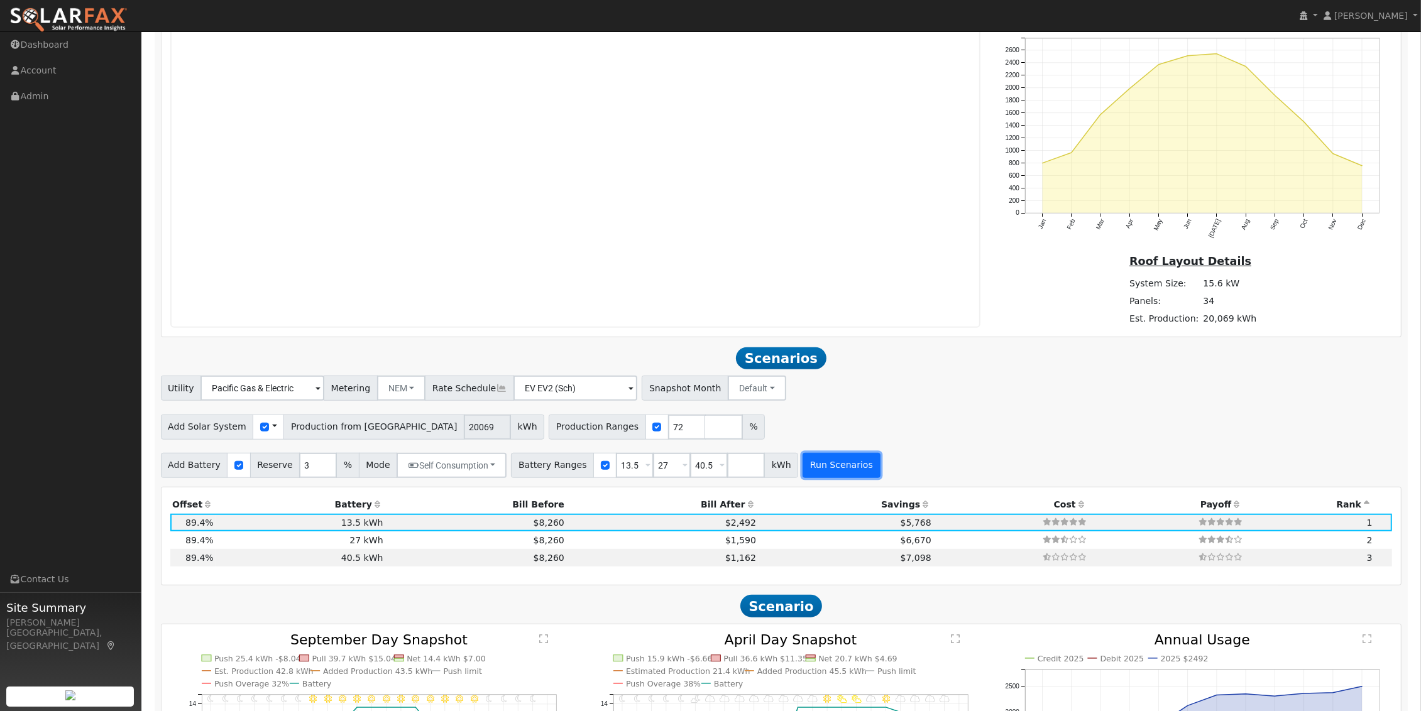
click at [816, 468] on button "Run Scenarios" at bounding box center [840, 465] width 77 height 25
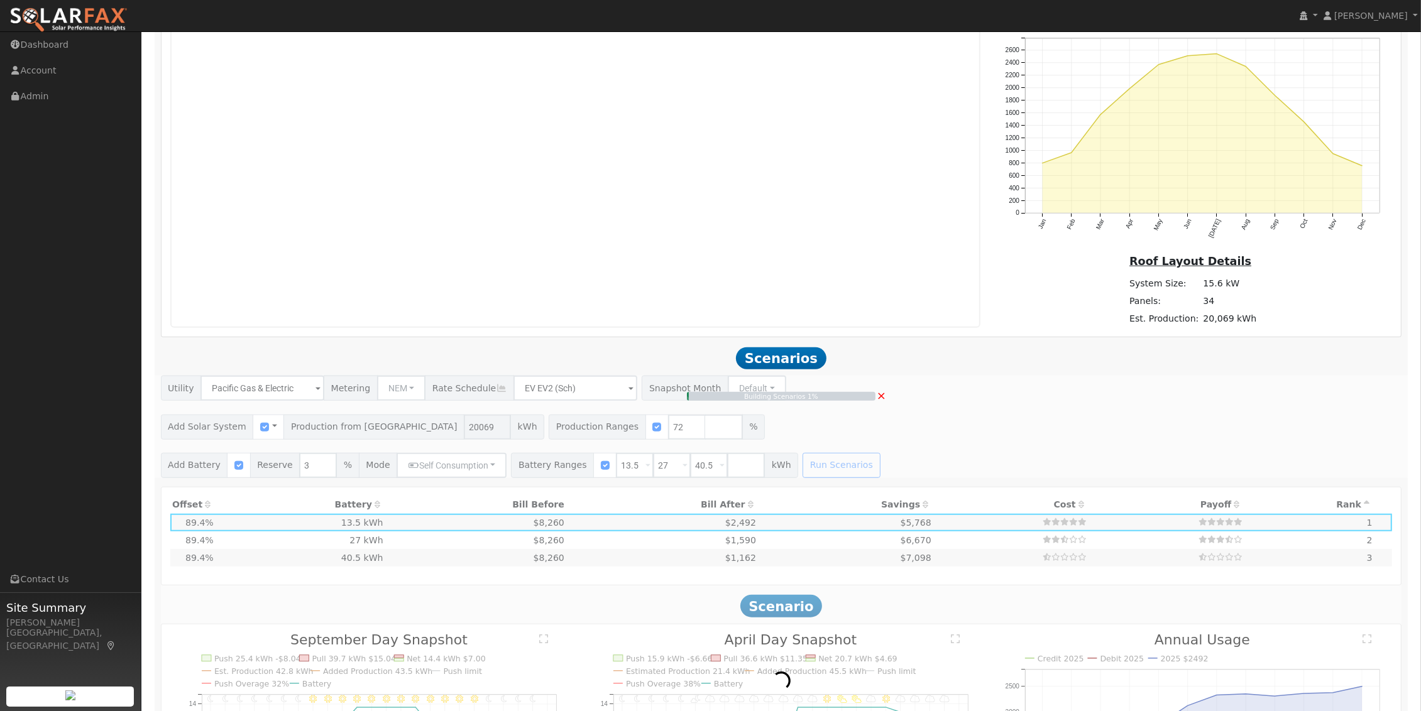
type input "9.6"
type input "$33,717"
type input "$14,975"
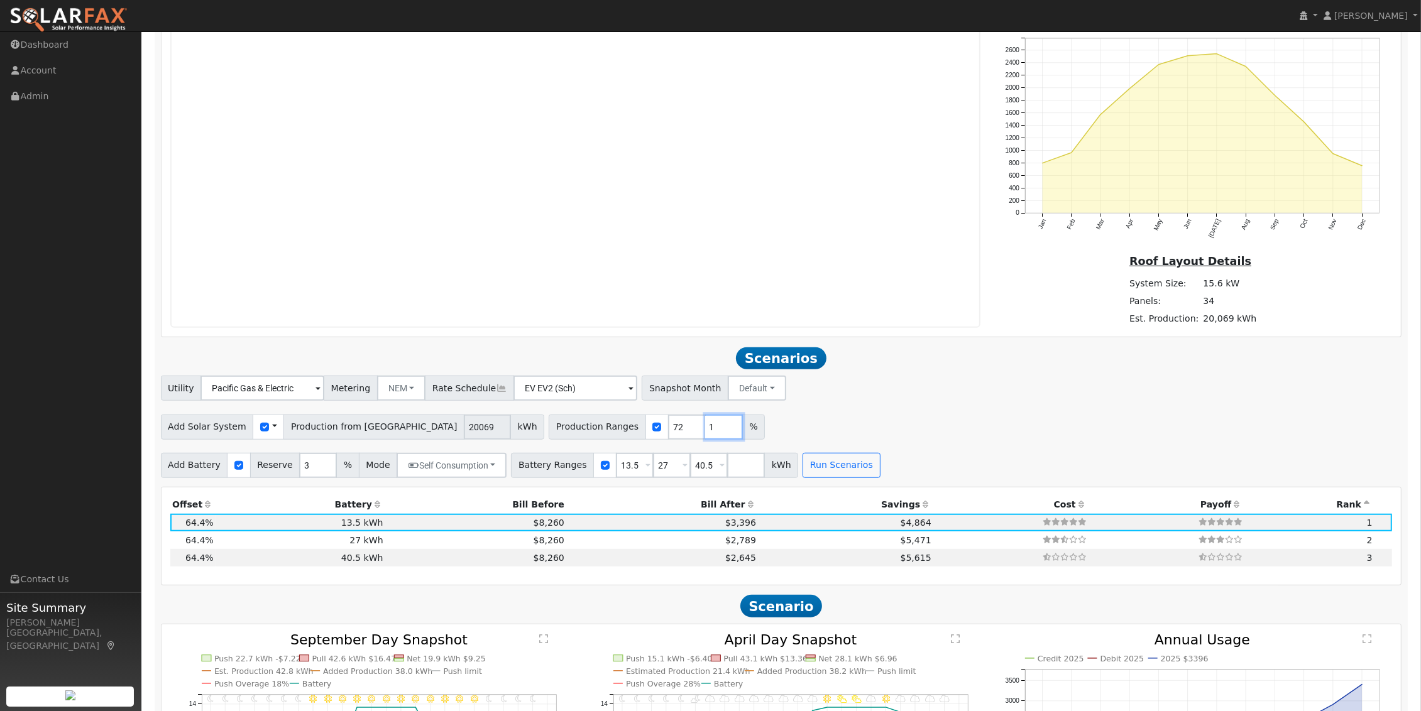
type input "1"
click at [705, 429] on input "1" at bounding box center [724, 427] width 38 height 25
type input "1"
click at [705, 429] on input "73" at bounding box center [724, 427] width 38 height 25
click at [705, 429] on input "74" at bounding box center [724, 427] width 38 height 25
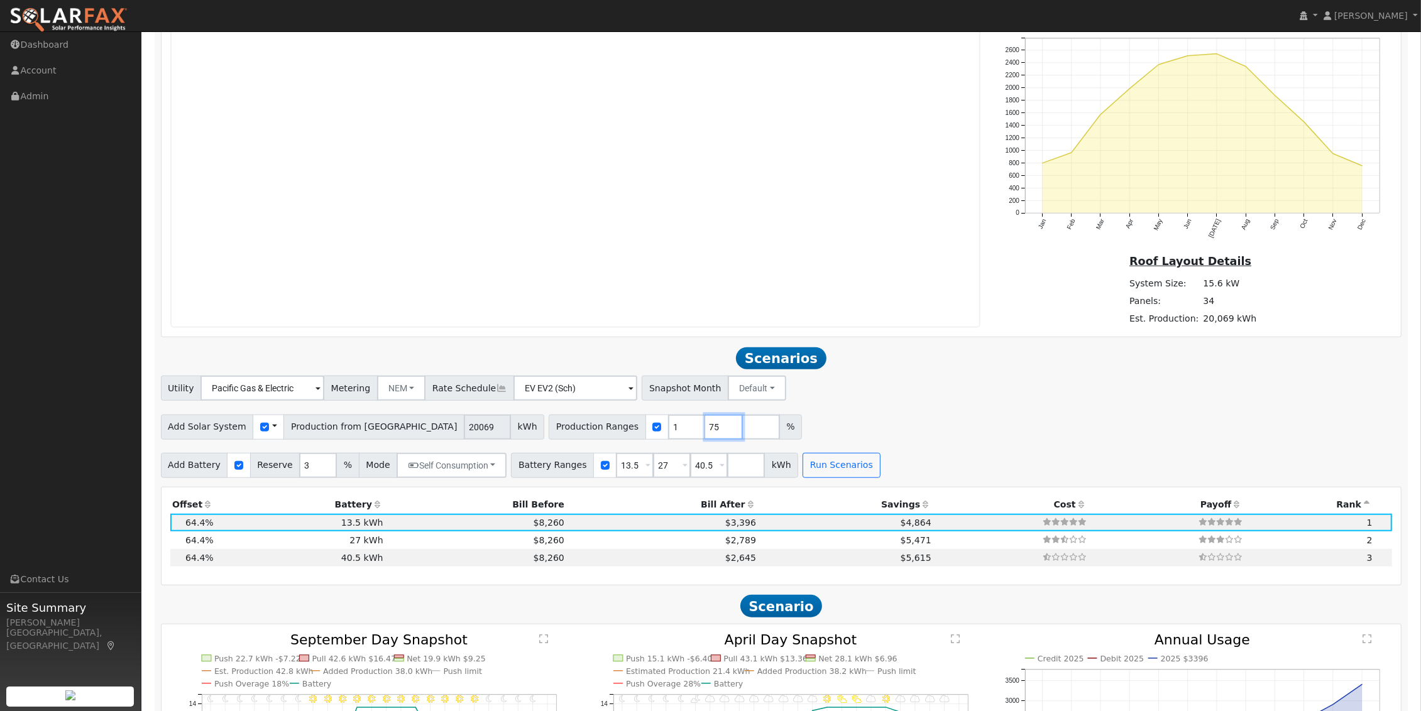
click at [705, 429] on input "75" at bounding box center [724, 427] width 38 height 25
click at [705, 429] on input "76" at bounding box center [724, 427] width 38 height 25
type input "77"
click at [705, 429] on input "77" at bounding box center [724, 427] width 38 height 25
click at [770, 366] on span "Scenarios" at bounding box center [781, 359] width 90 height 23
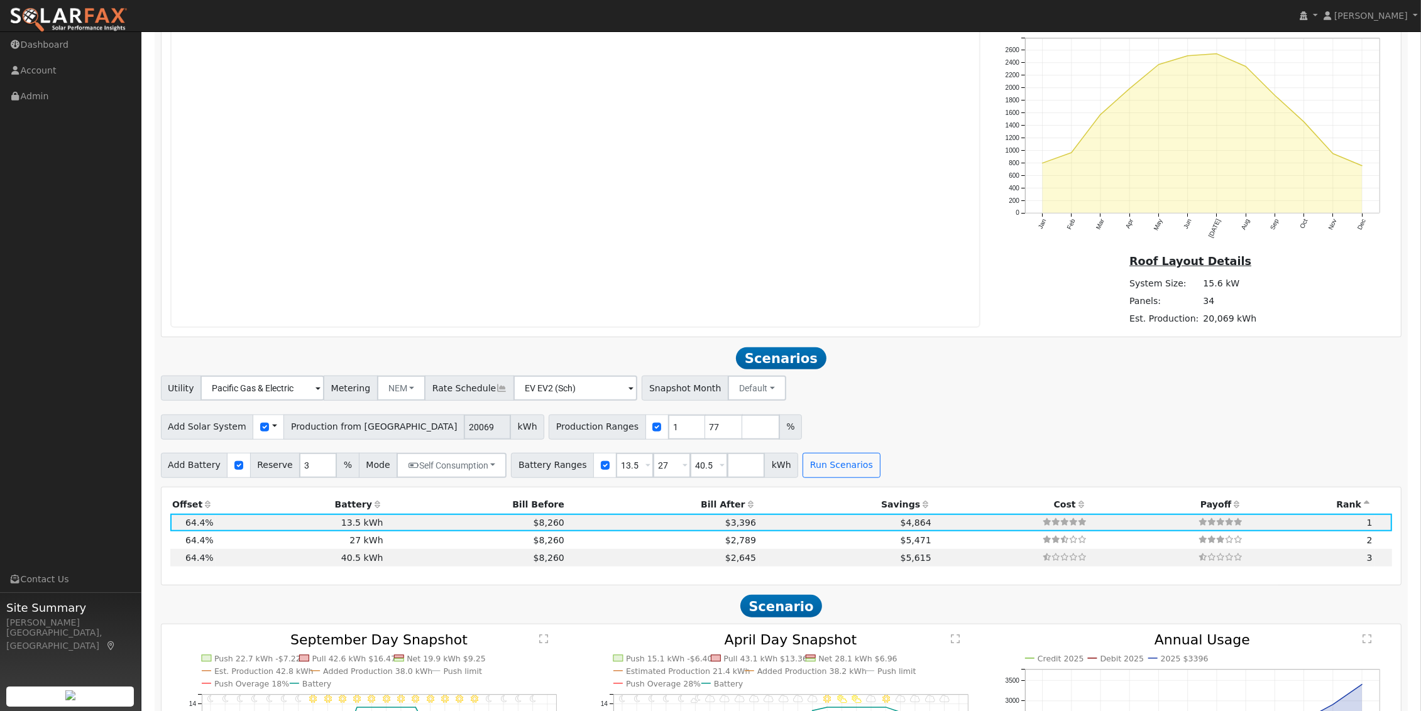
click at [791, 613] on span "Scenario" at bounding box center [781, 606] width 82 height 23
click at [778, 616] on span "Scenario" at bounding box center [781, 606] width 82 height 23
click at [802, 476] on button "Run Scenarios" at bounding box center [840, 465] width 77 height 25
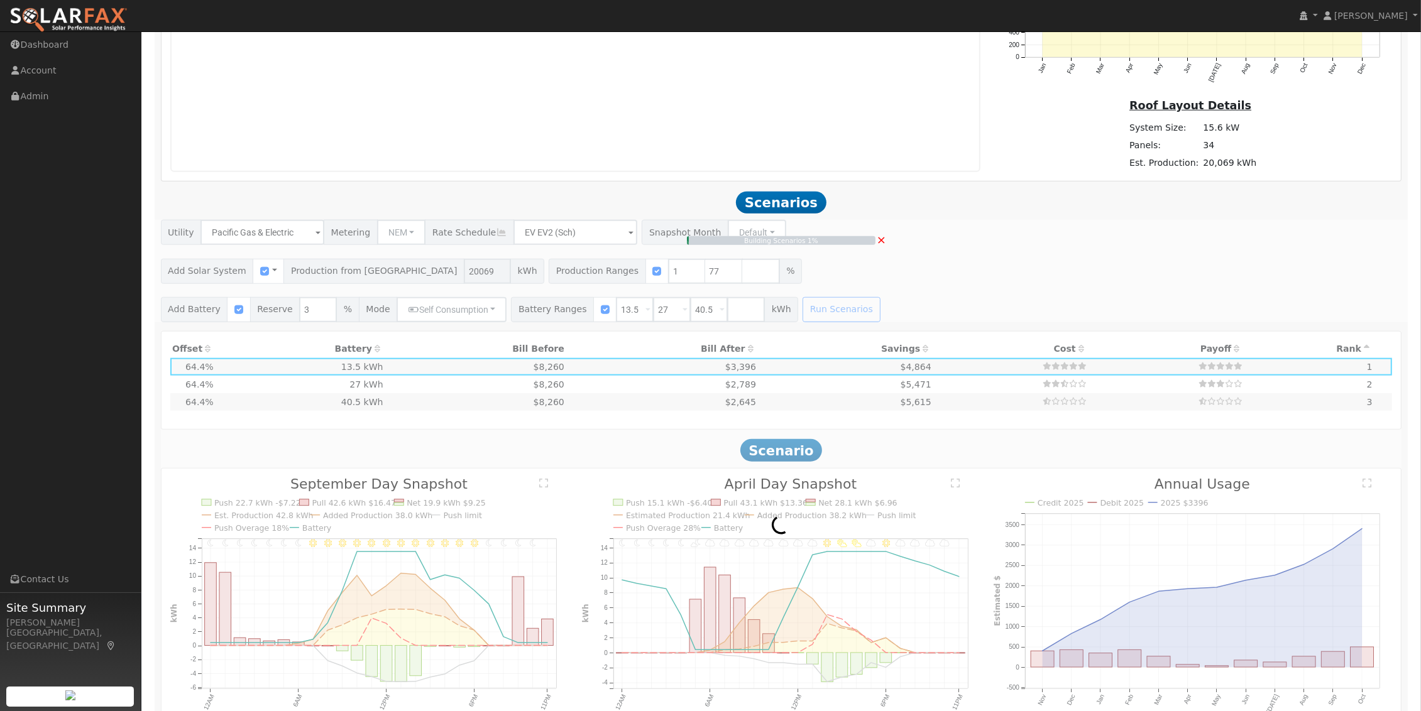
scroll to position [1285, 0]
type input "10.3"
type input "$36,057"
type input "$15,677"
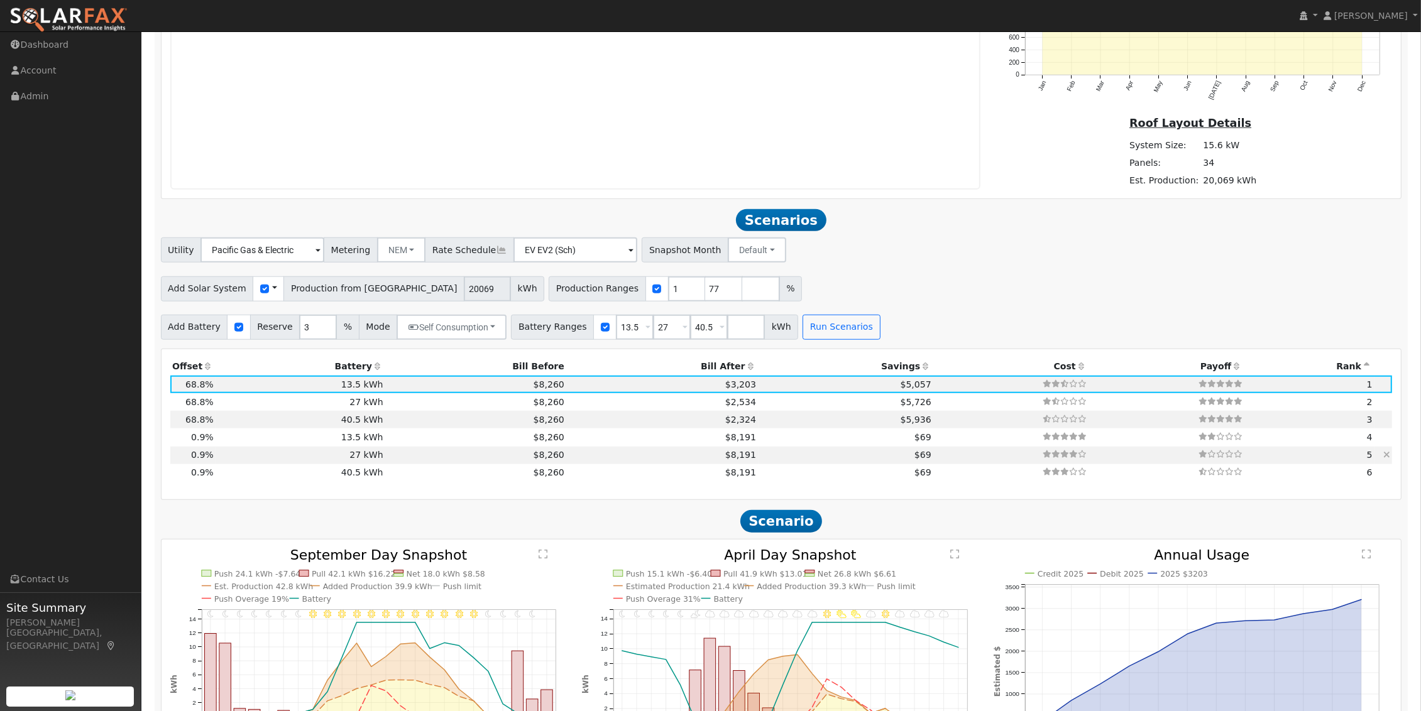
scroll to position [1207, 0]
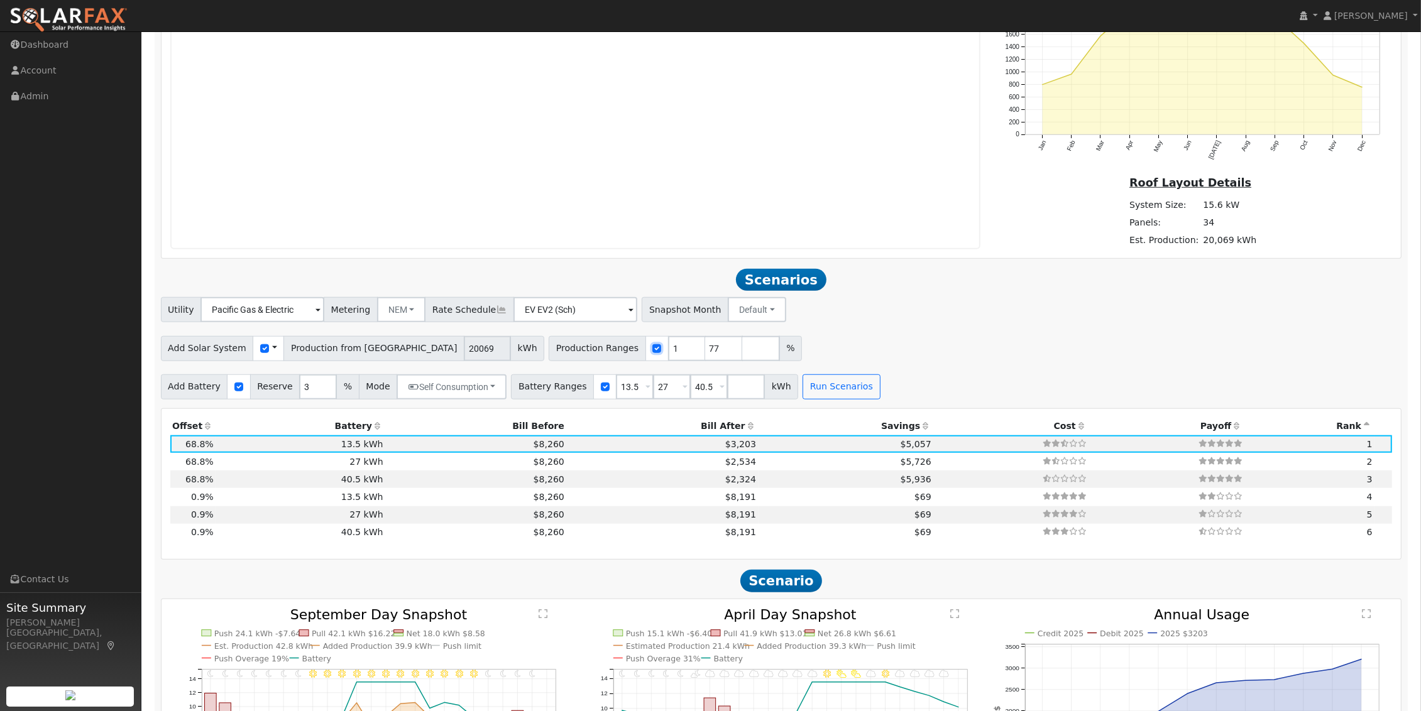
click at [652, 353] on input "checkbox" at bounding box center [656, 348] width 9 height 9
checkbox input "true"
click at [668, 355] on input "1" at bounding box center [687, 348] width 38 height 25
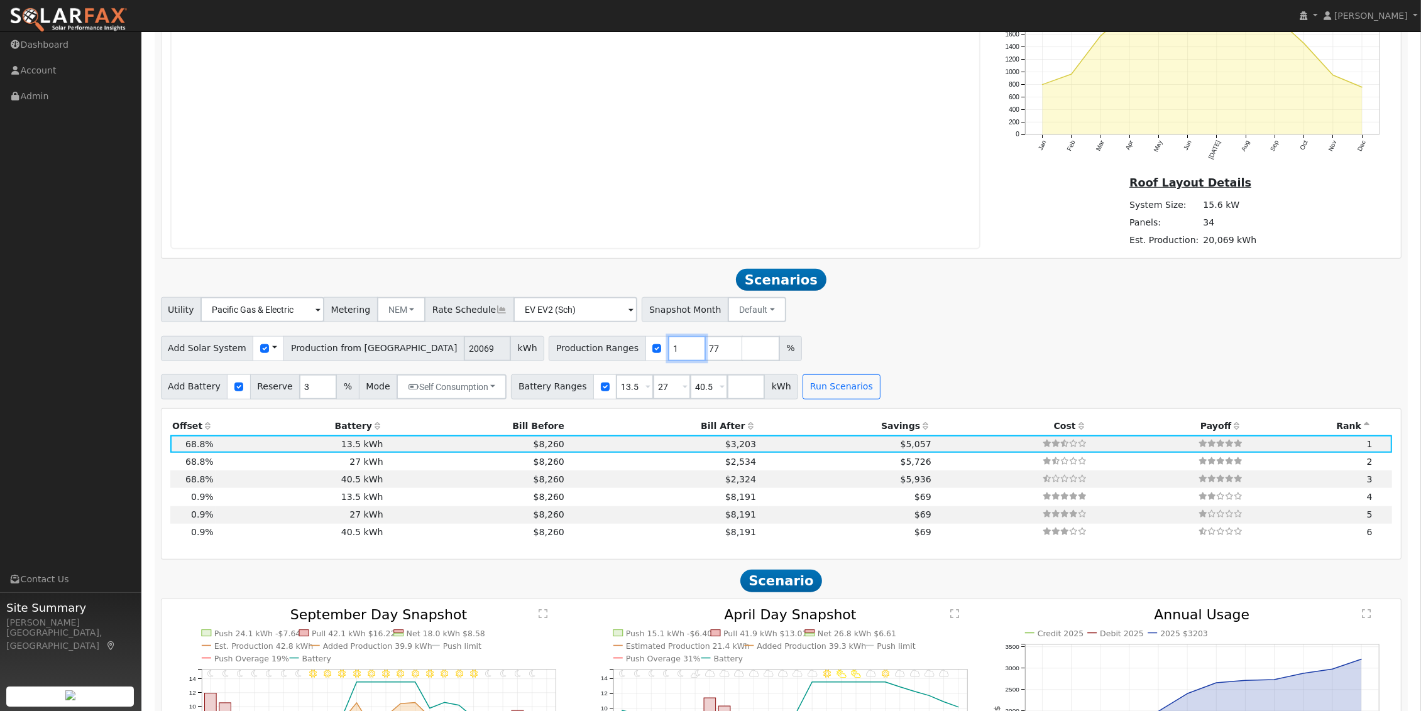
click at [668, 355] on input "1" at bounding box center [687, 348] width 38 height 25
type input "75"
drag, startPoint x: 632, startPoint y: 356, endPoint x: 615, endPoint y: 353, distance: 17.3
click at [705, 353] on input "77" at bounding box center [724, 348] width 38 height 25
click at [716, 347] on div "Add Solar System Use CSV Data Production from [GEOGRAPHIC_DATA] 20069 kWh Produ…" at bounding box center [781, 347] width 1246 height 30
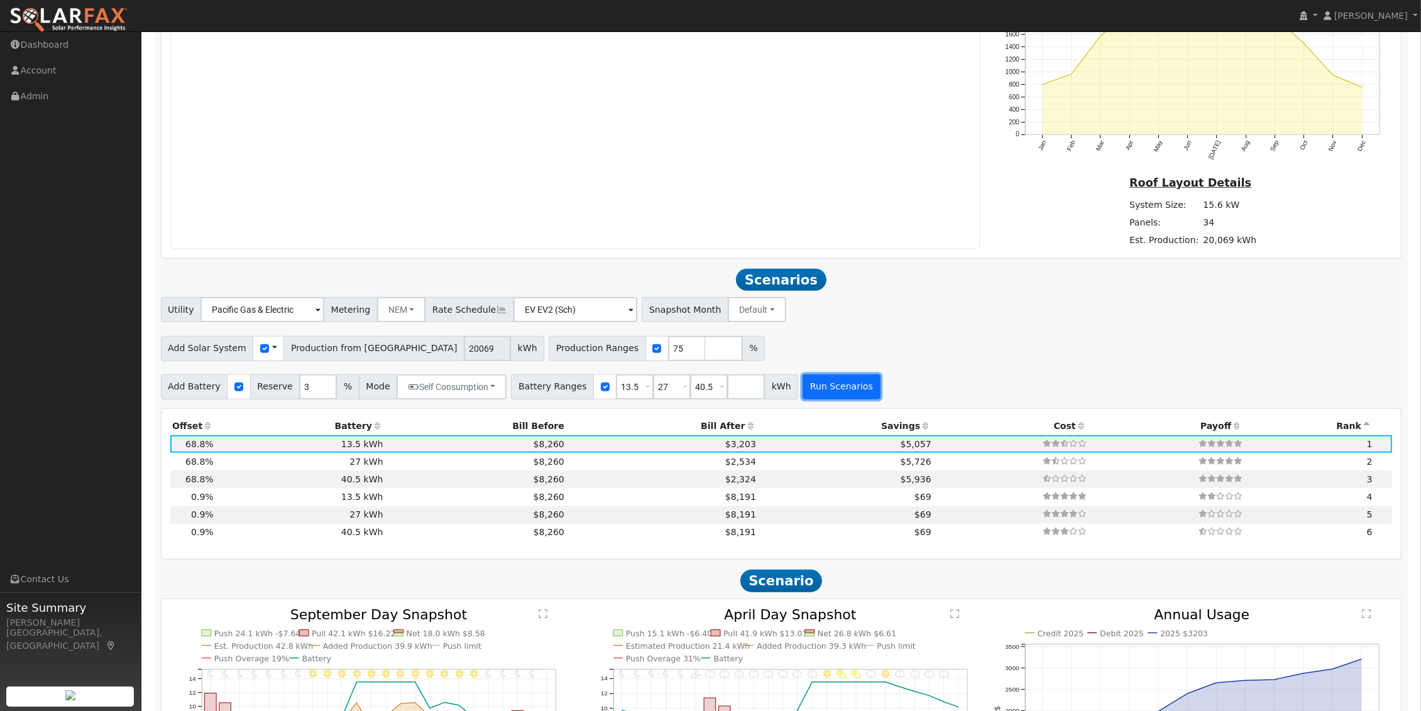
click at [802, 390] on button "Run Scenarios" at bounding box center [840, 387] width 77 height 25
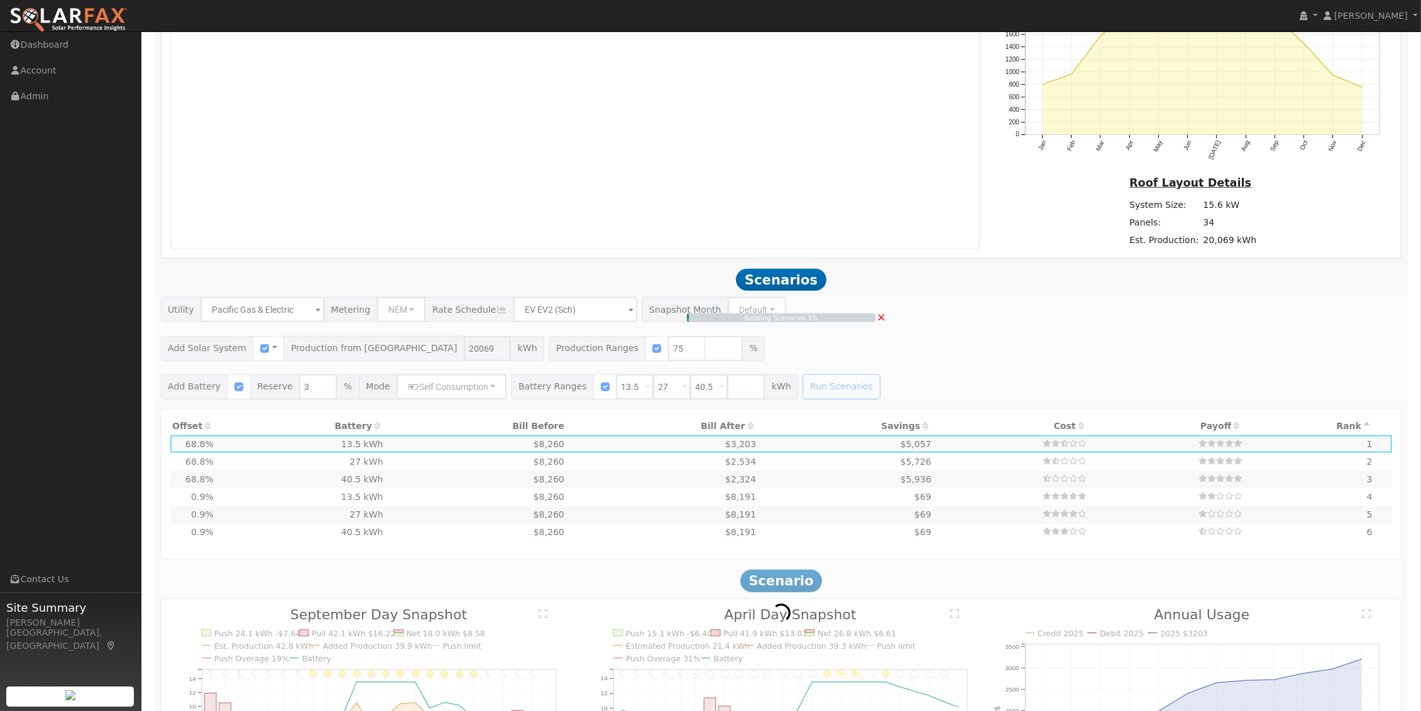
type input "10.0"
type input "$35,121"
type input "$15,396"
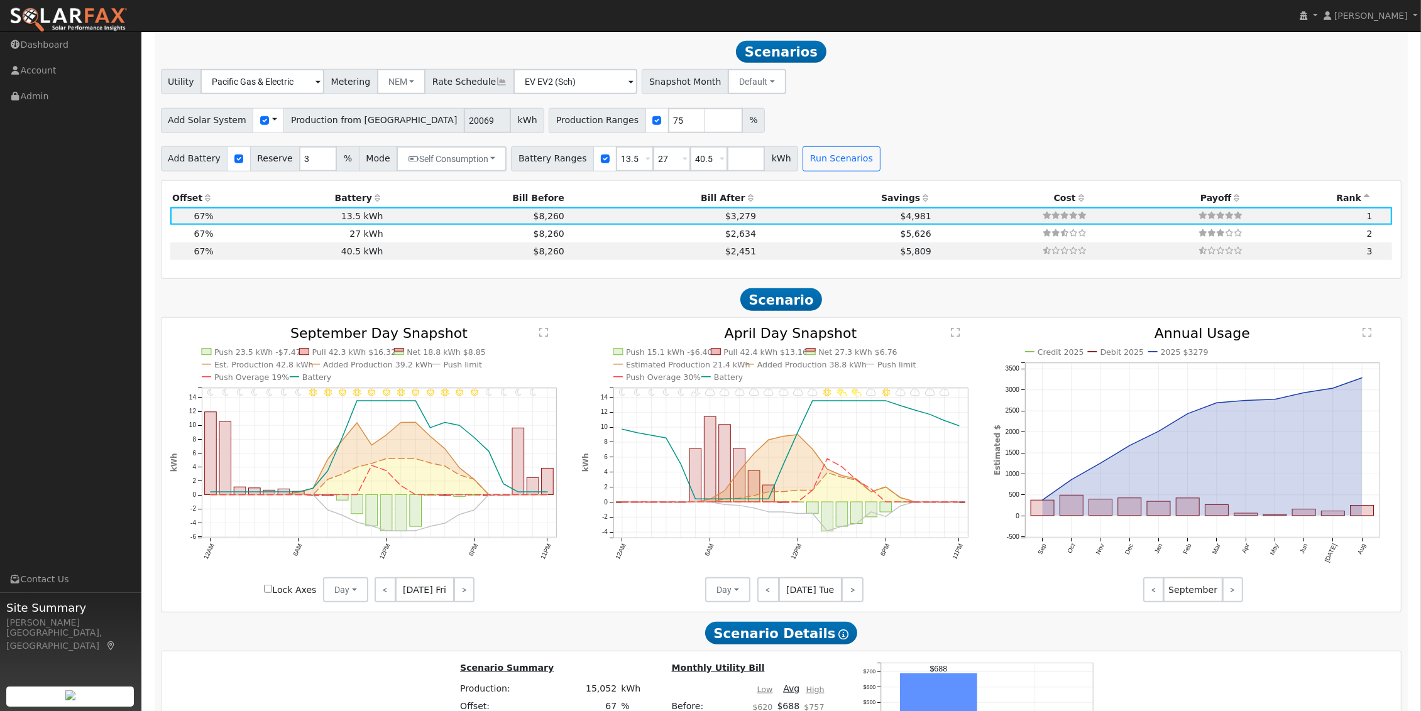
scroll to position [1442, 0]
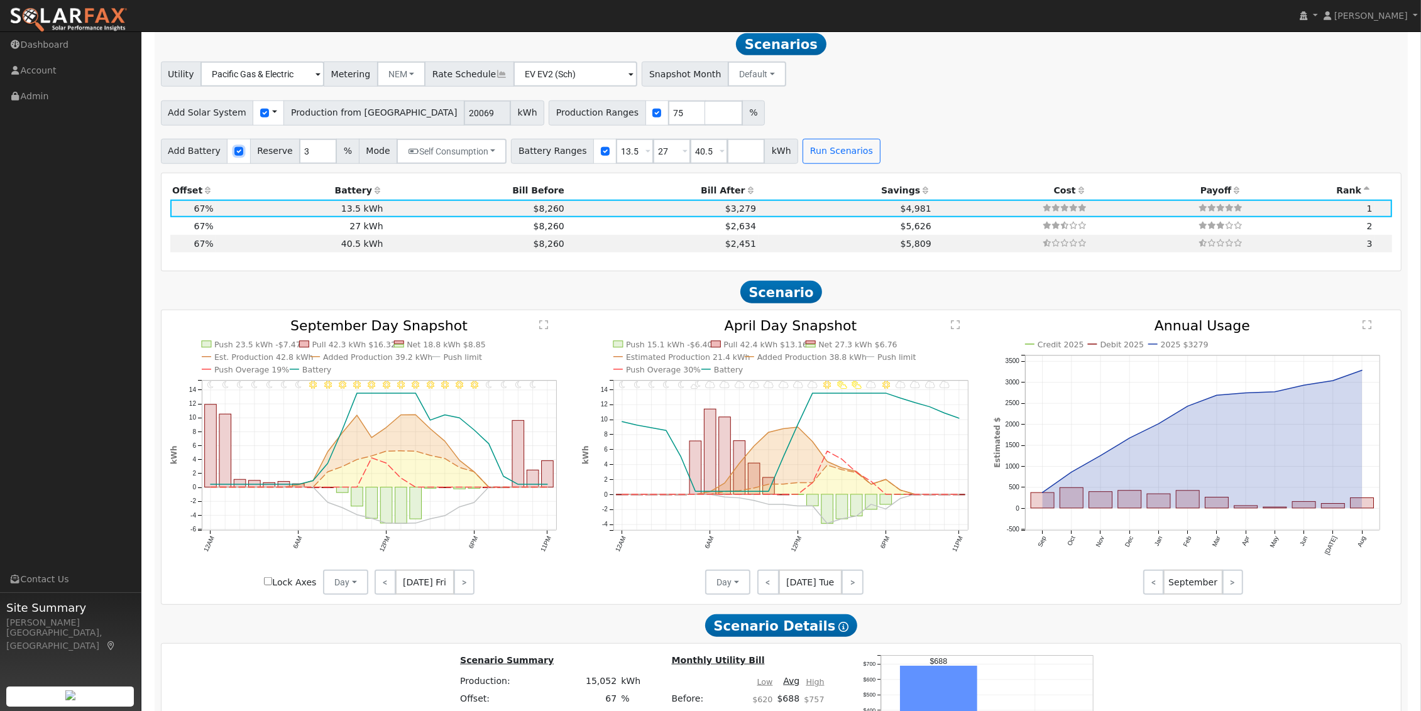
click at [234, 154] on input "checkbox" at bounding box center [238, 151] width 9 height 9
checkbox input "false"
click at [272, 150] on button "Run Scenarios" at bounding box center [293, 151] width 77 height 25
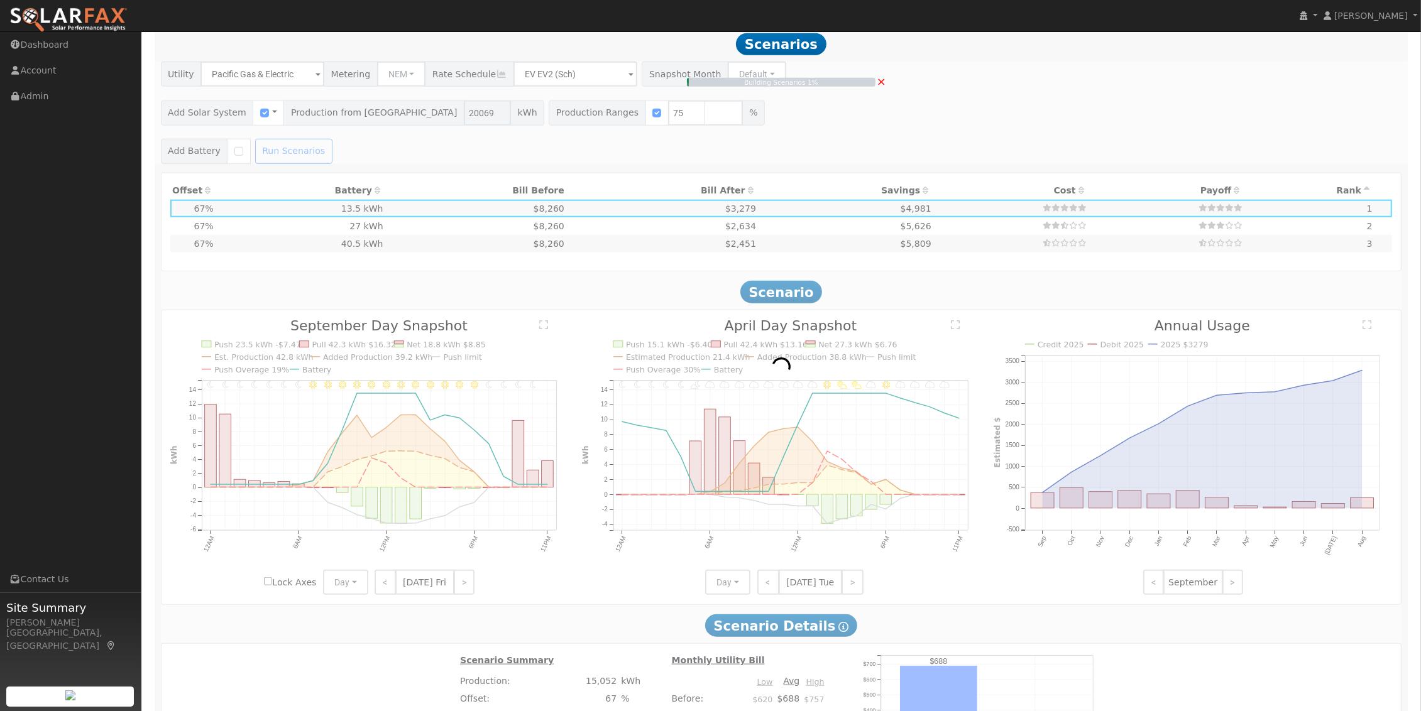
type input "$10,536"
